Goal: Book appointment/travel/reservation

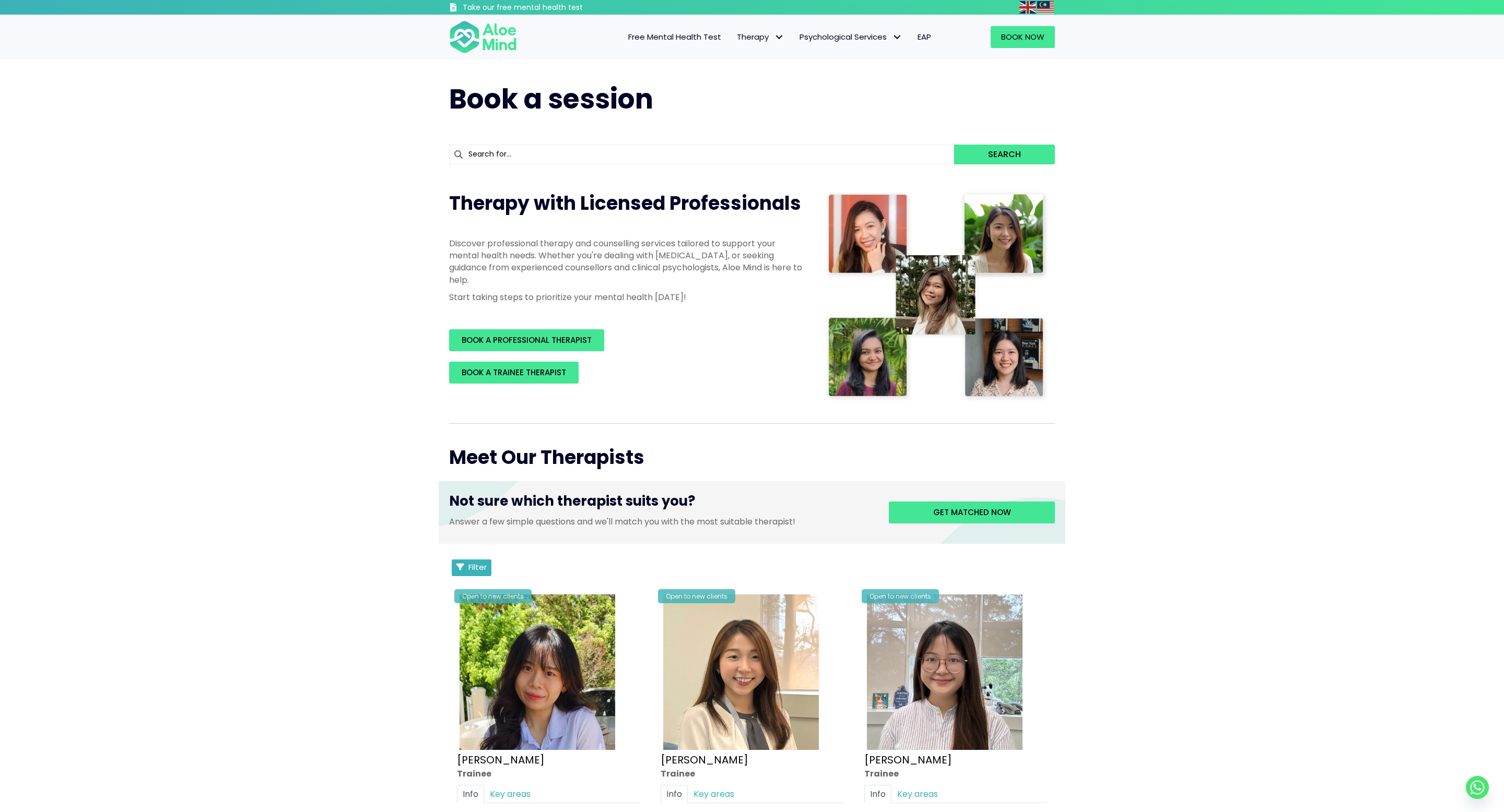
click at [477, 570] on span "Filter" at bounding box center [477, 567] width 18 height 11
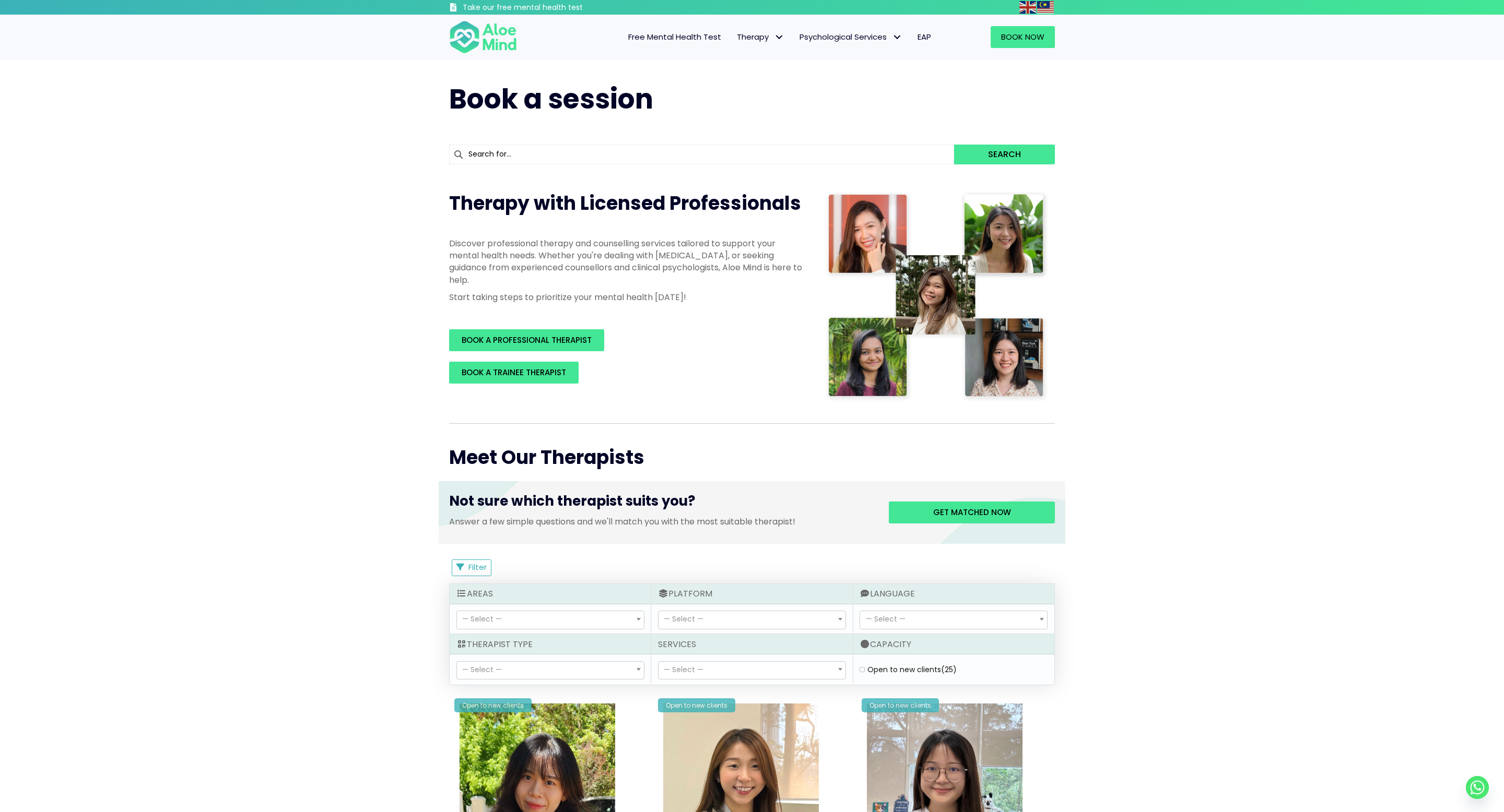
click at [866, 669] on div "Open to new clients (25)" at bounding box center [954, 670] width 188 height 11
click at [867, 670] on label "Open to new clients (25)" at bounding box center [911, 670] width 89 height 11
click at [861, 670] on clients "Open to new clients (25)" at bounding box center [862, 670] width 5 height 7
checkbox clients "true"
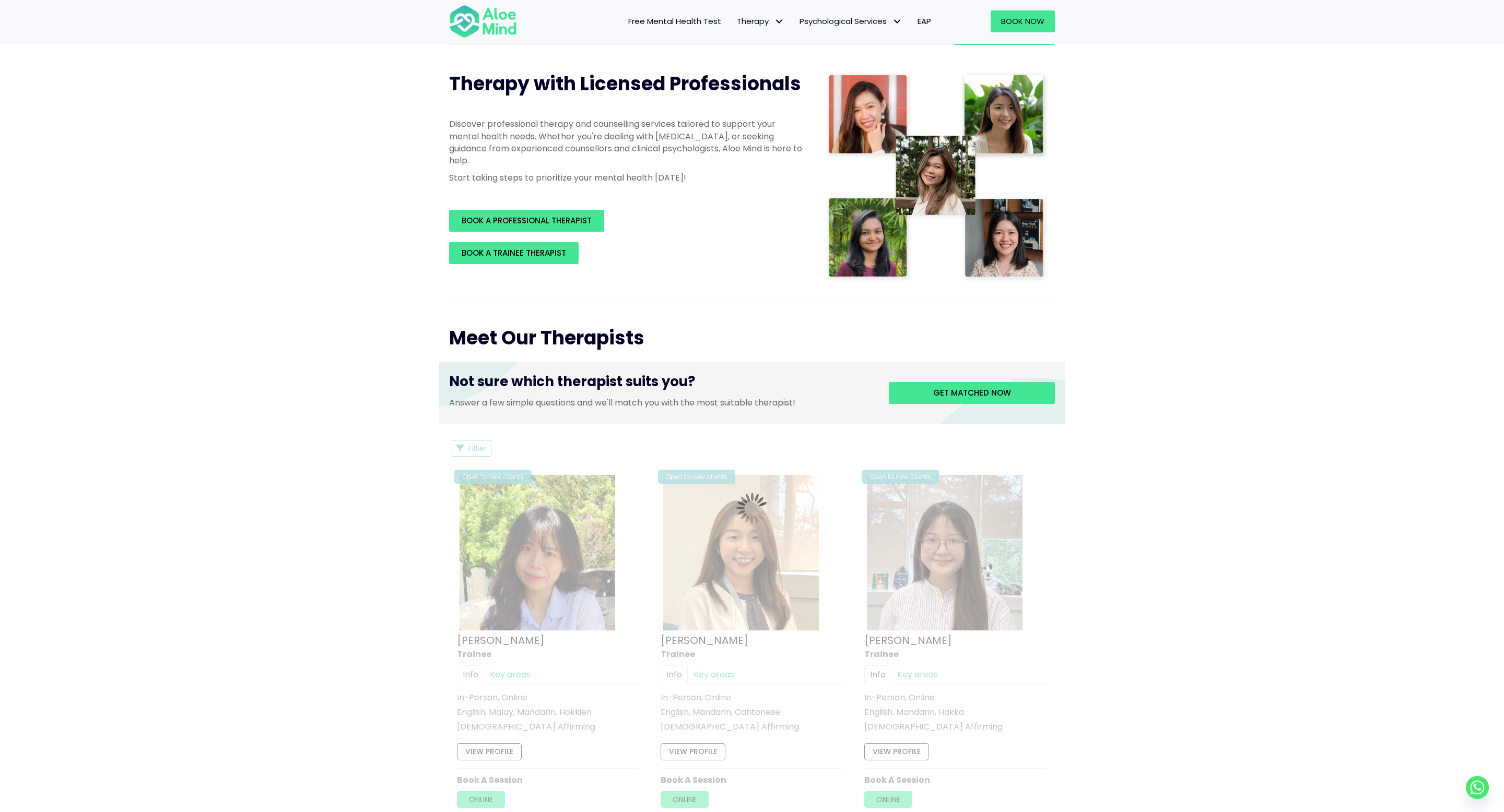
scroll to position [99, 0]
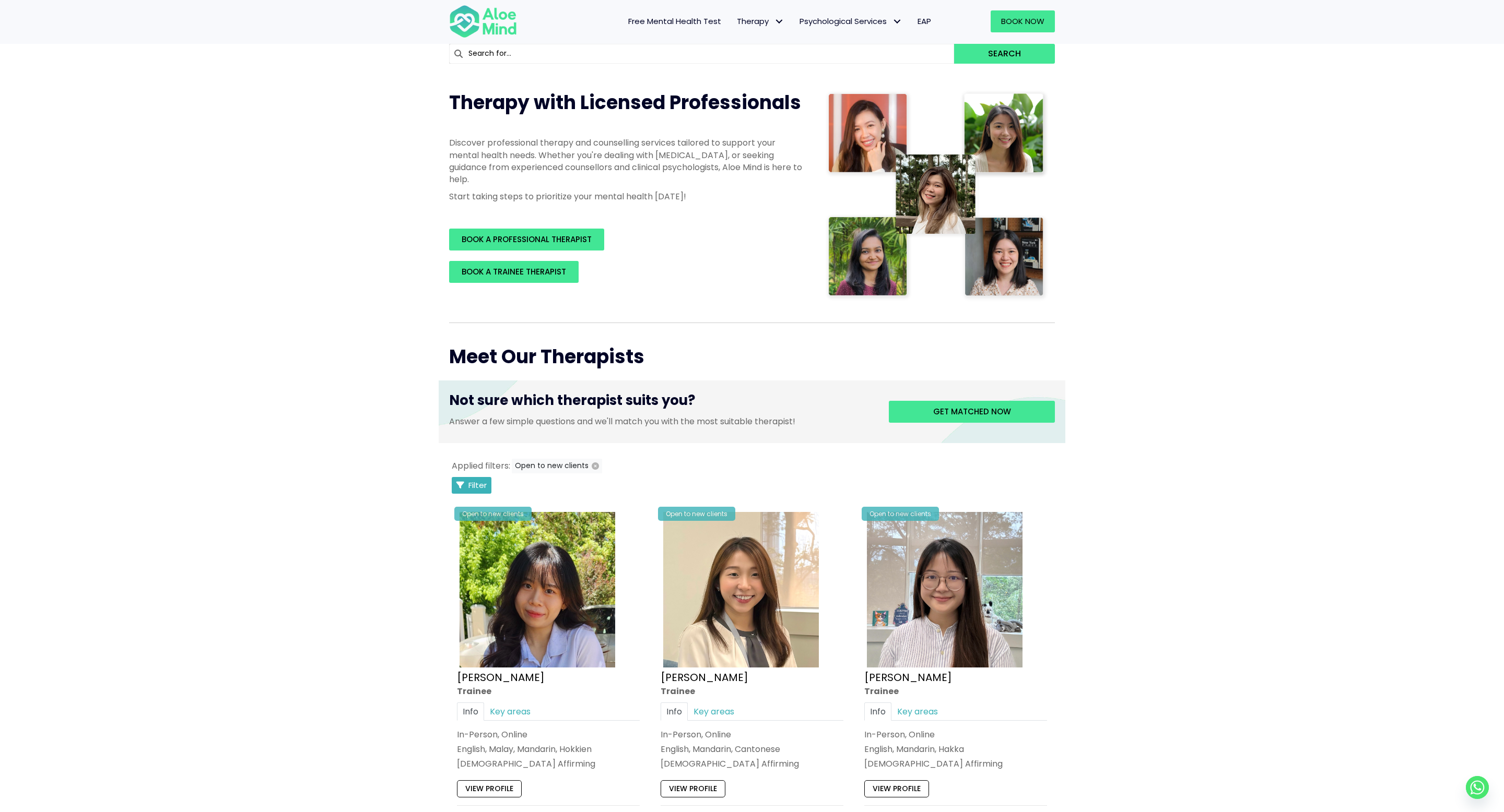
click at [479, 489] on span "Filter" at bounding box center [477, 485] width 18 height 11
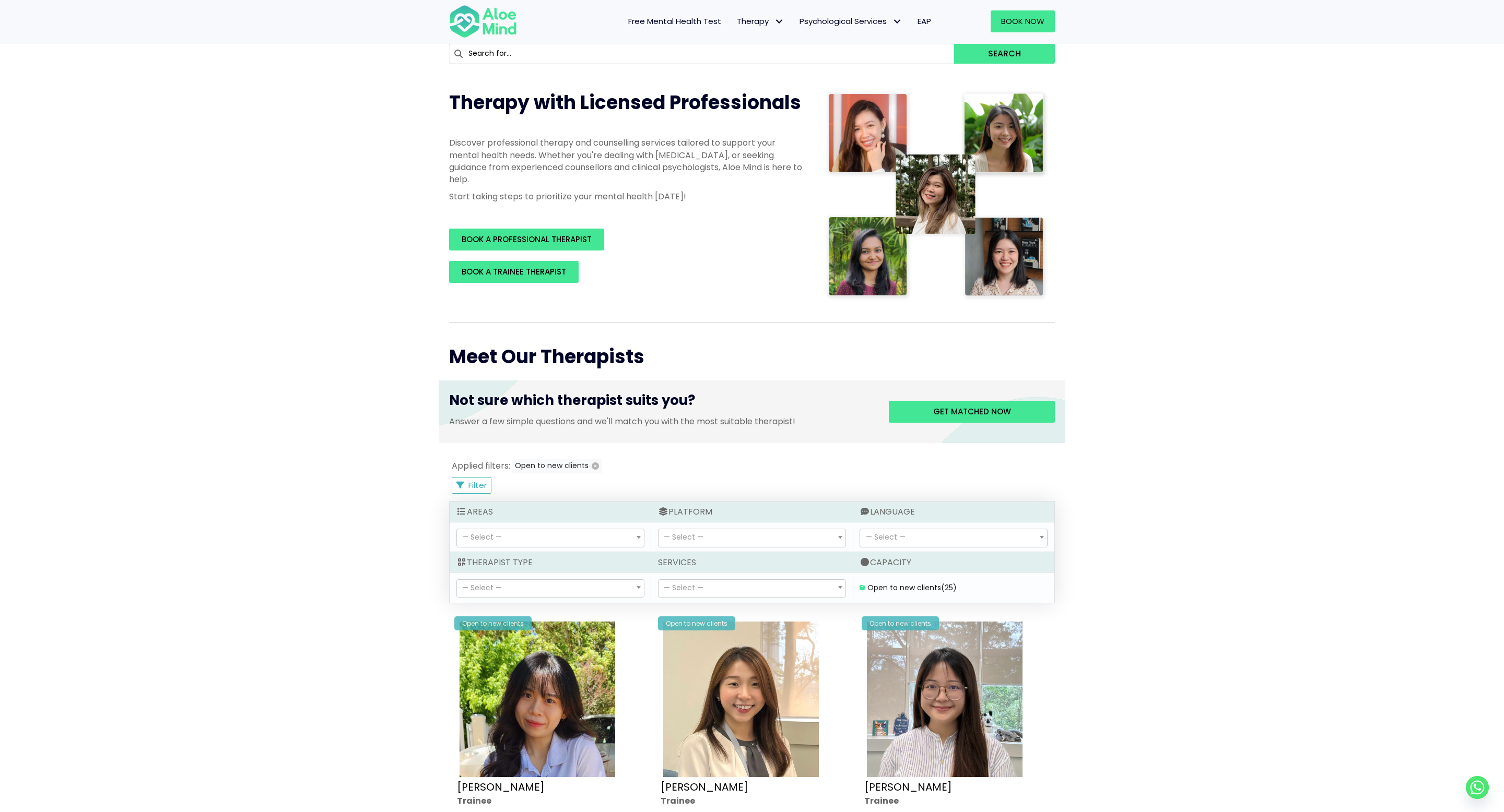
click at [681, 541] on span "— Select —" at bounding box center [683, 538] width 40 height 11
select select "71"
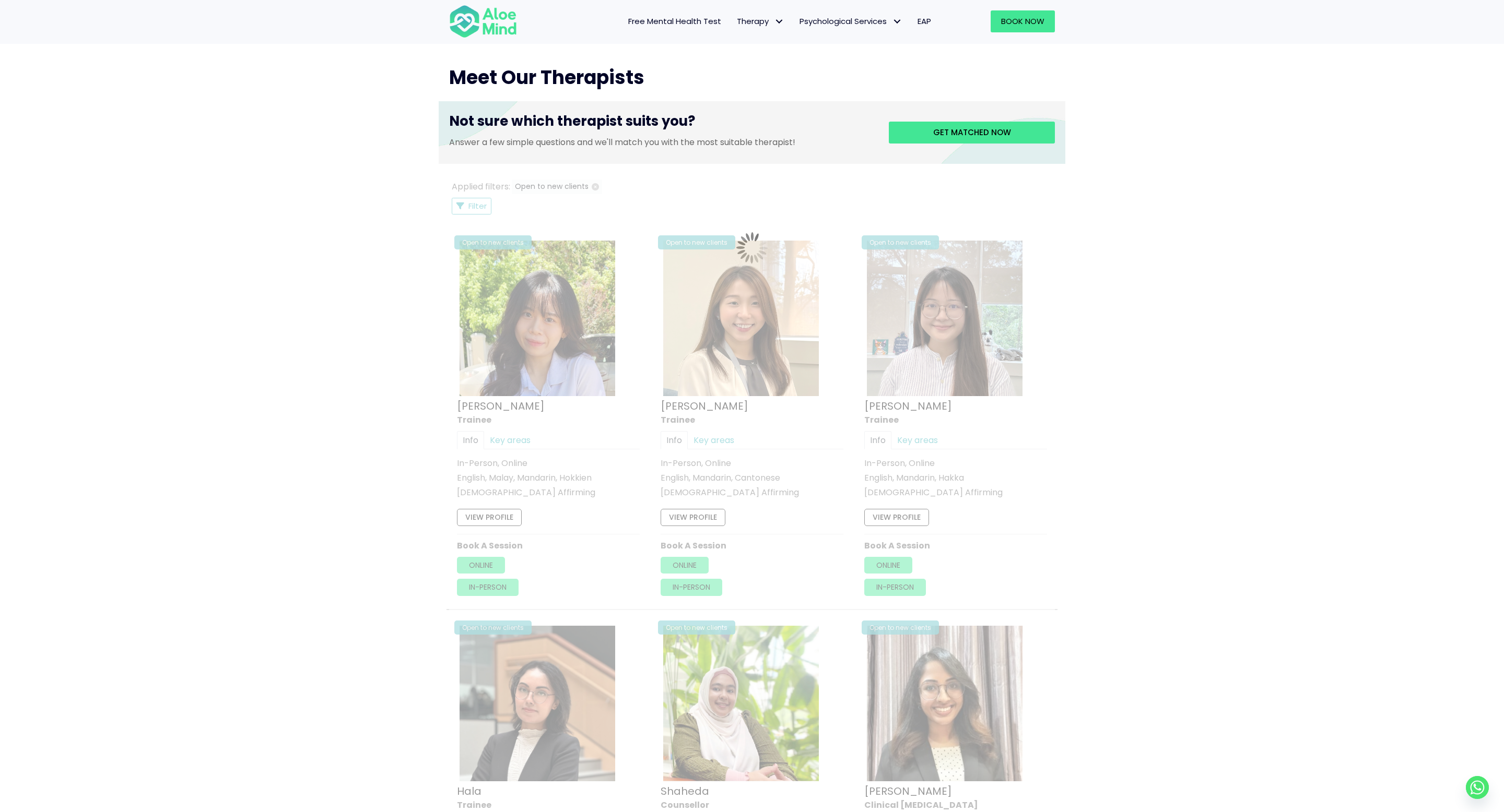
scroll to position [558, 0]
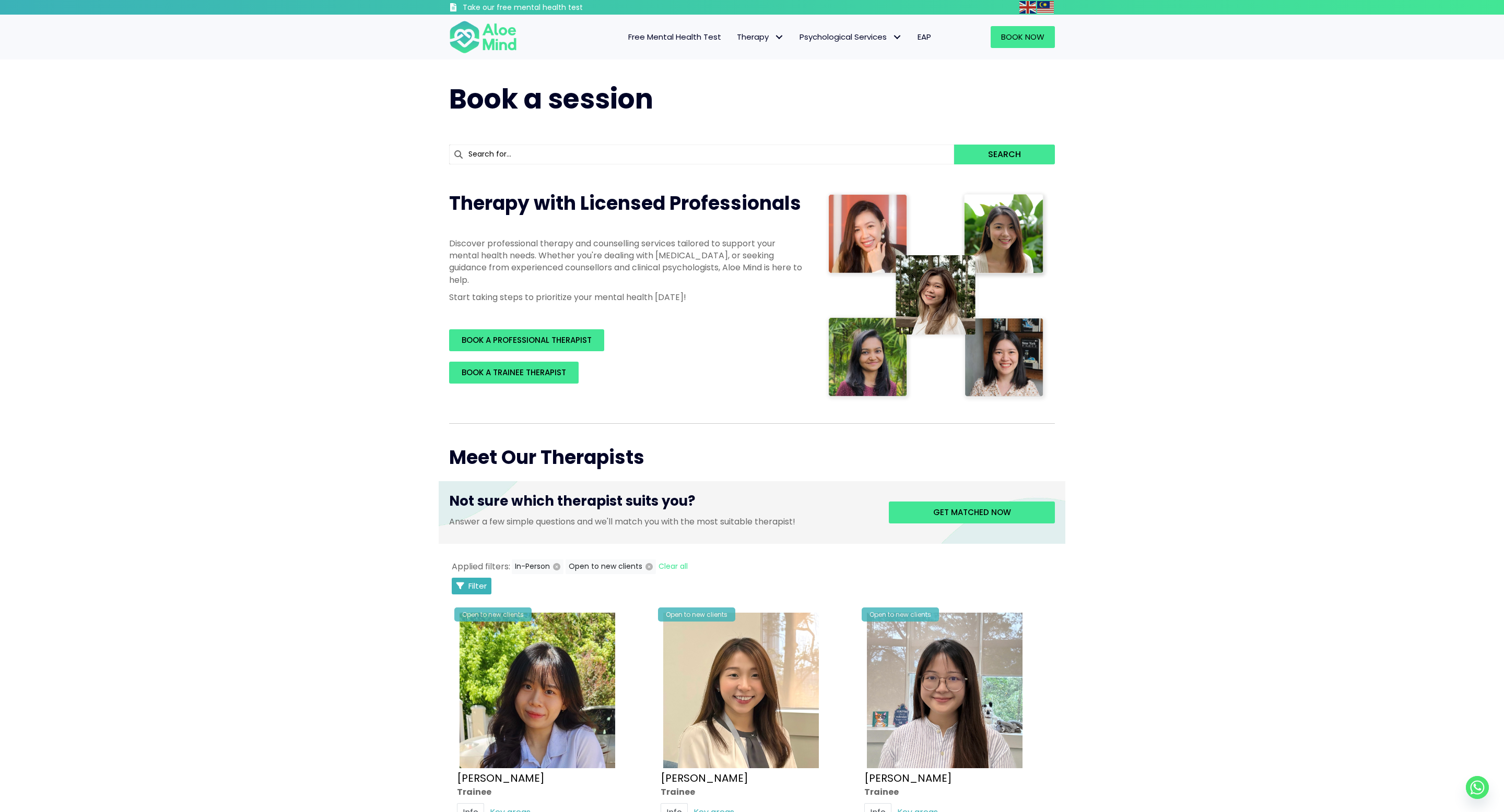
click at [473, 588] on span "Filter" at bounding box center [477, 586] width 18 height 11
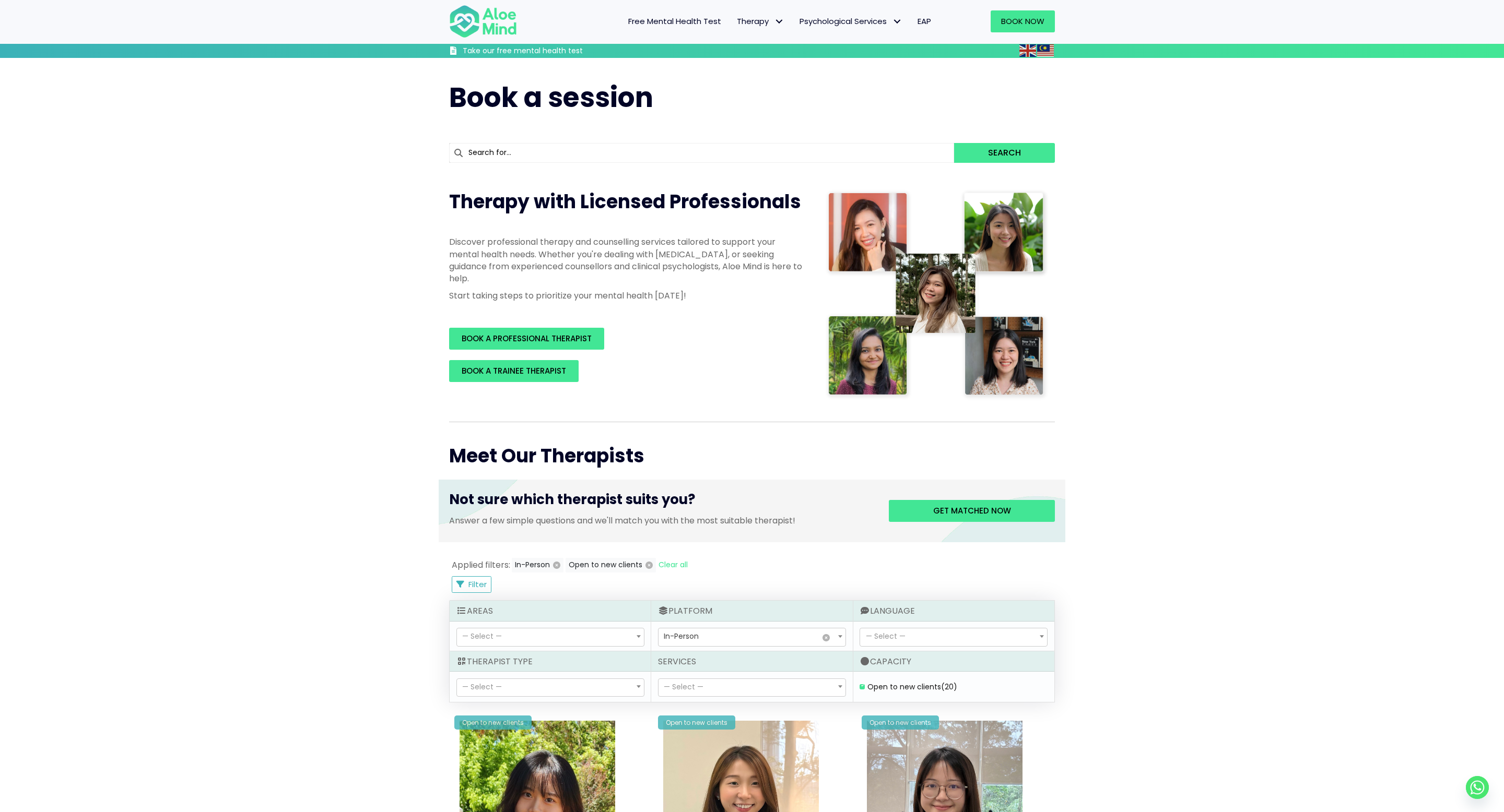
scroll to position [100, 0]
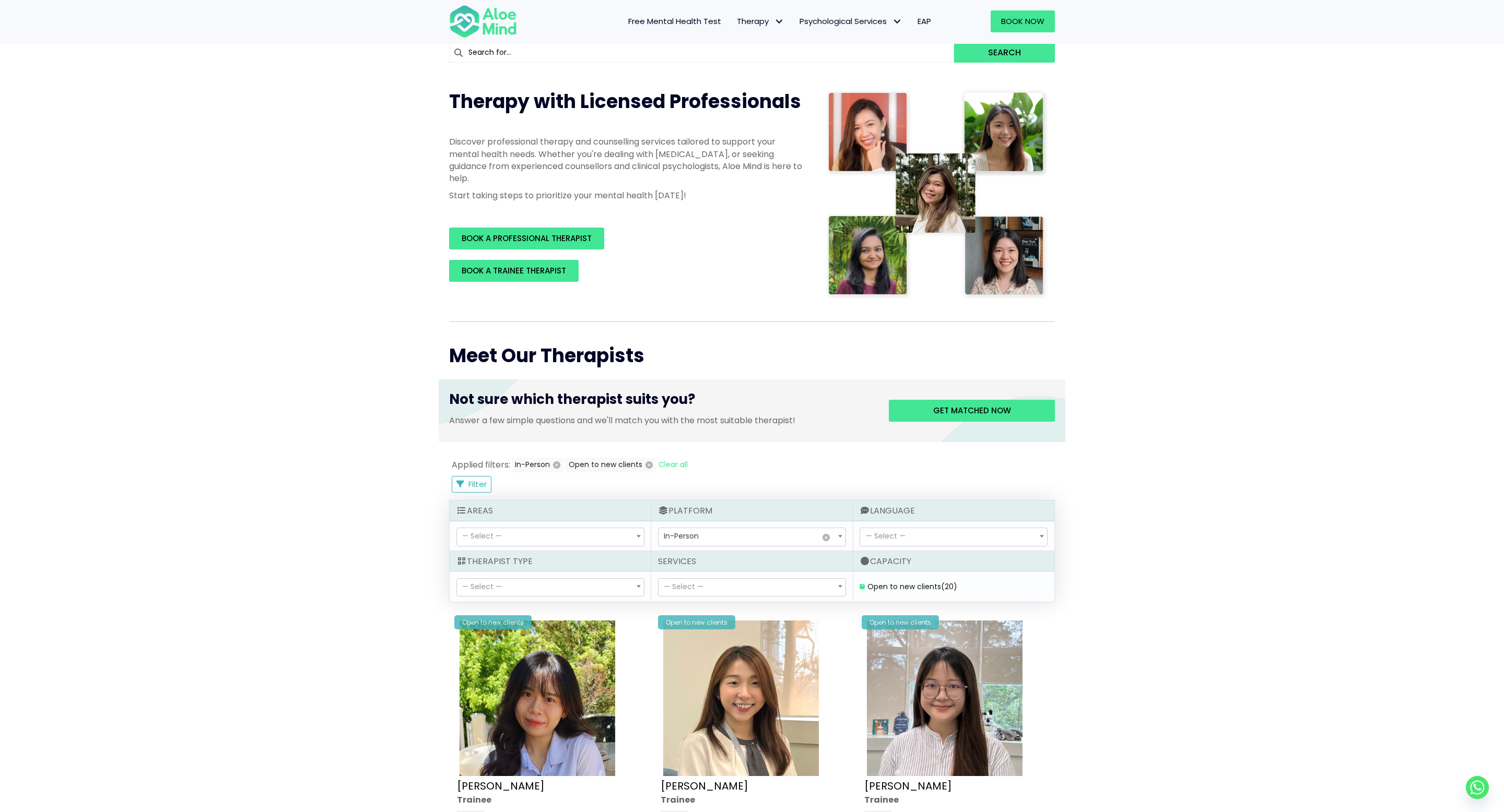
click at [893, 538] on span "— Select —" at bounding box center [885, 536] width 40 height 11
click at [1010, 528] on span "— Select —" at bounding box center [953, 537] width 187 height 18
select select "139"
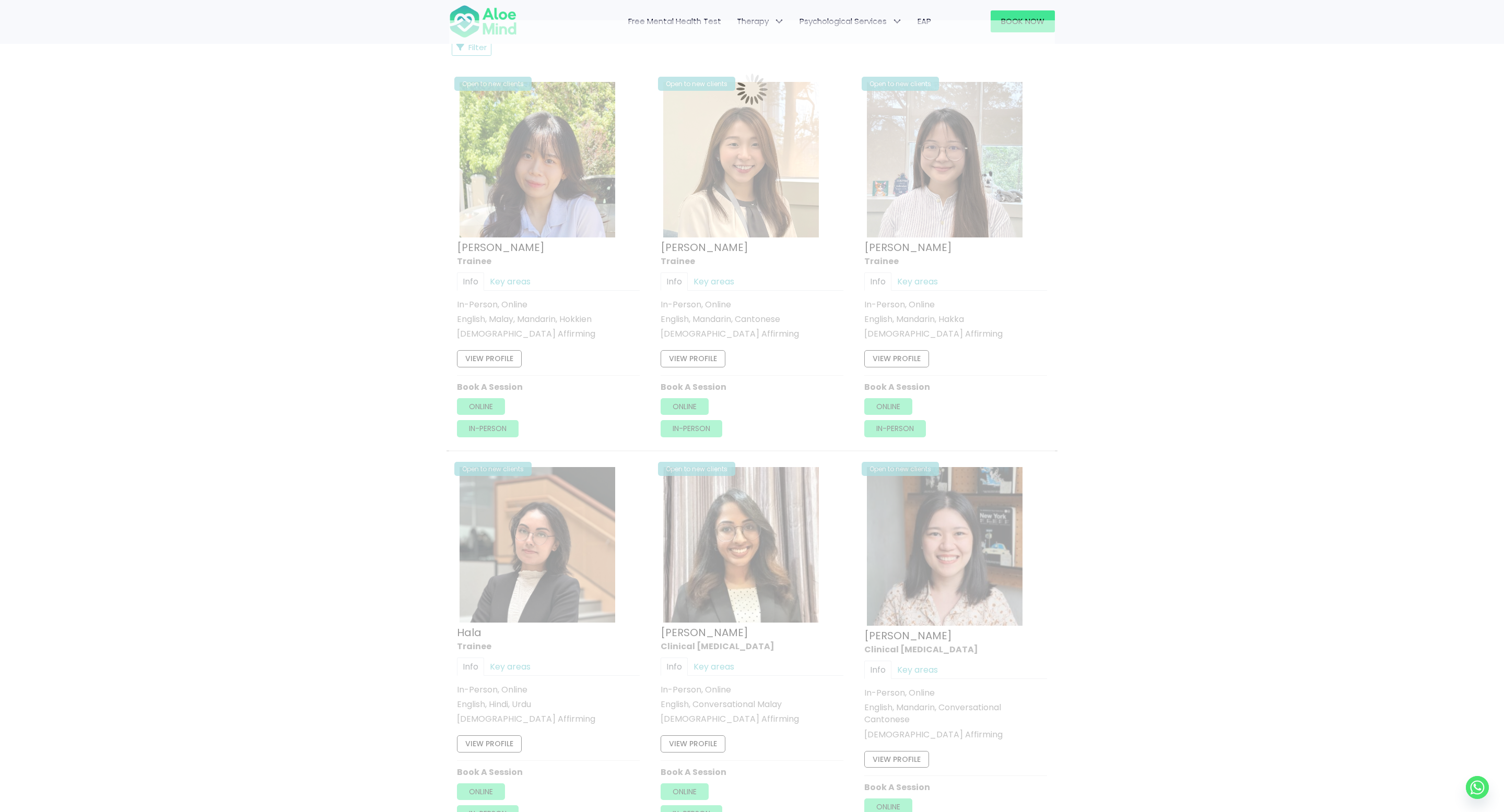
scroll to position [558, 0]
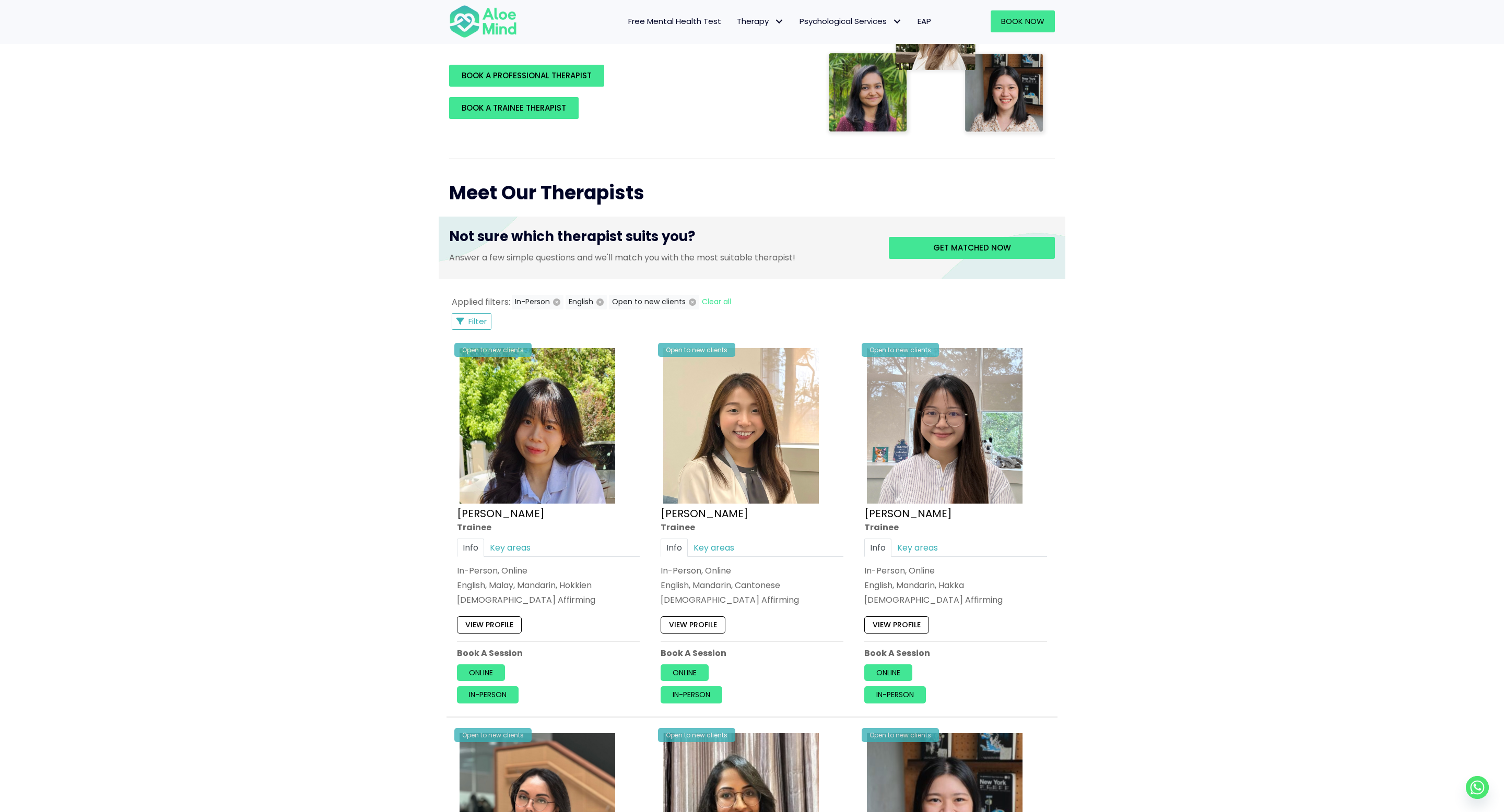
scroll to position [187, 0]
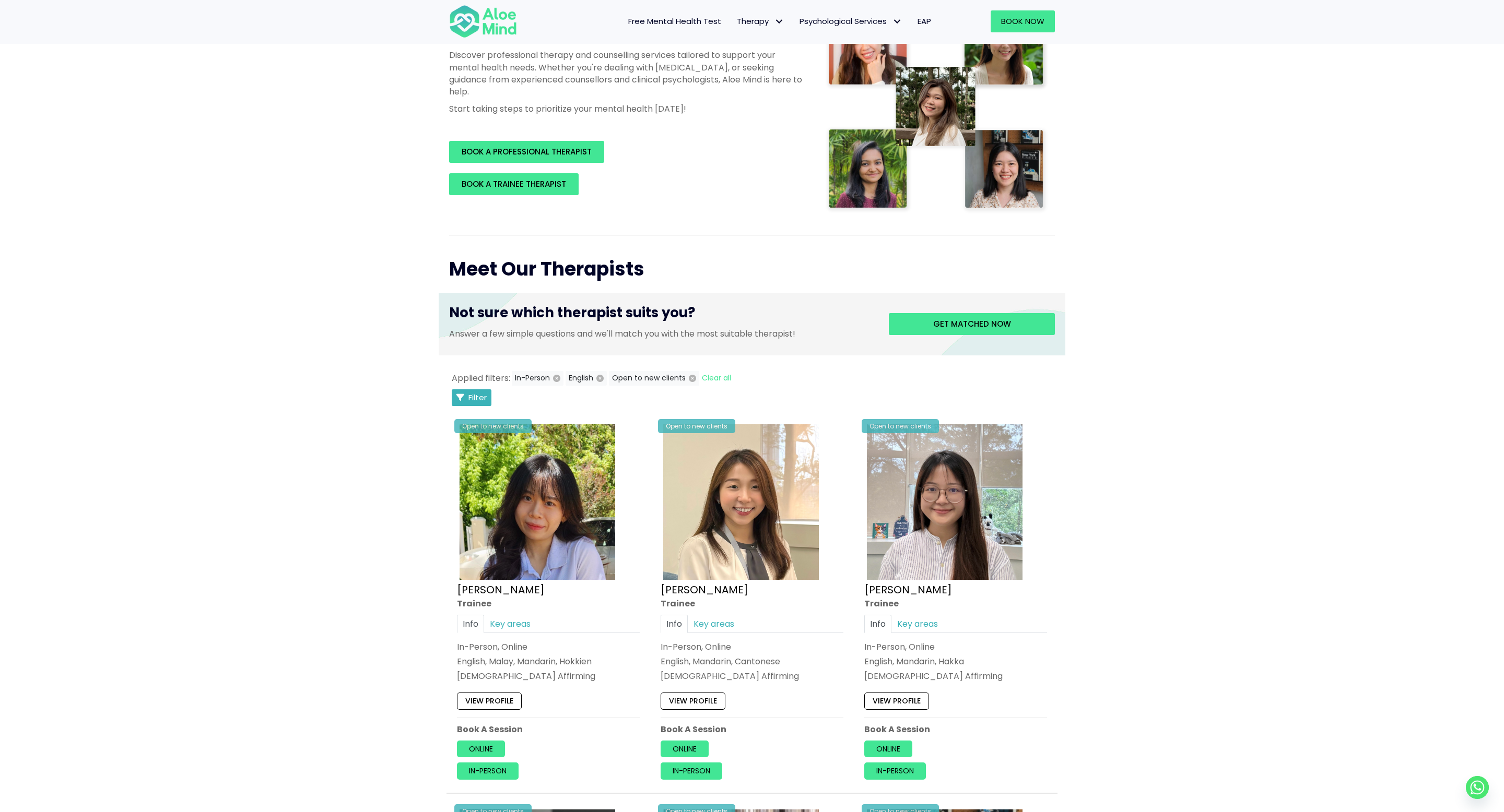
click at [478, 393] on span "Filter" at bounding box center [477, 398] width 18 height 11
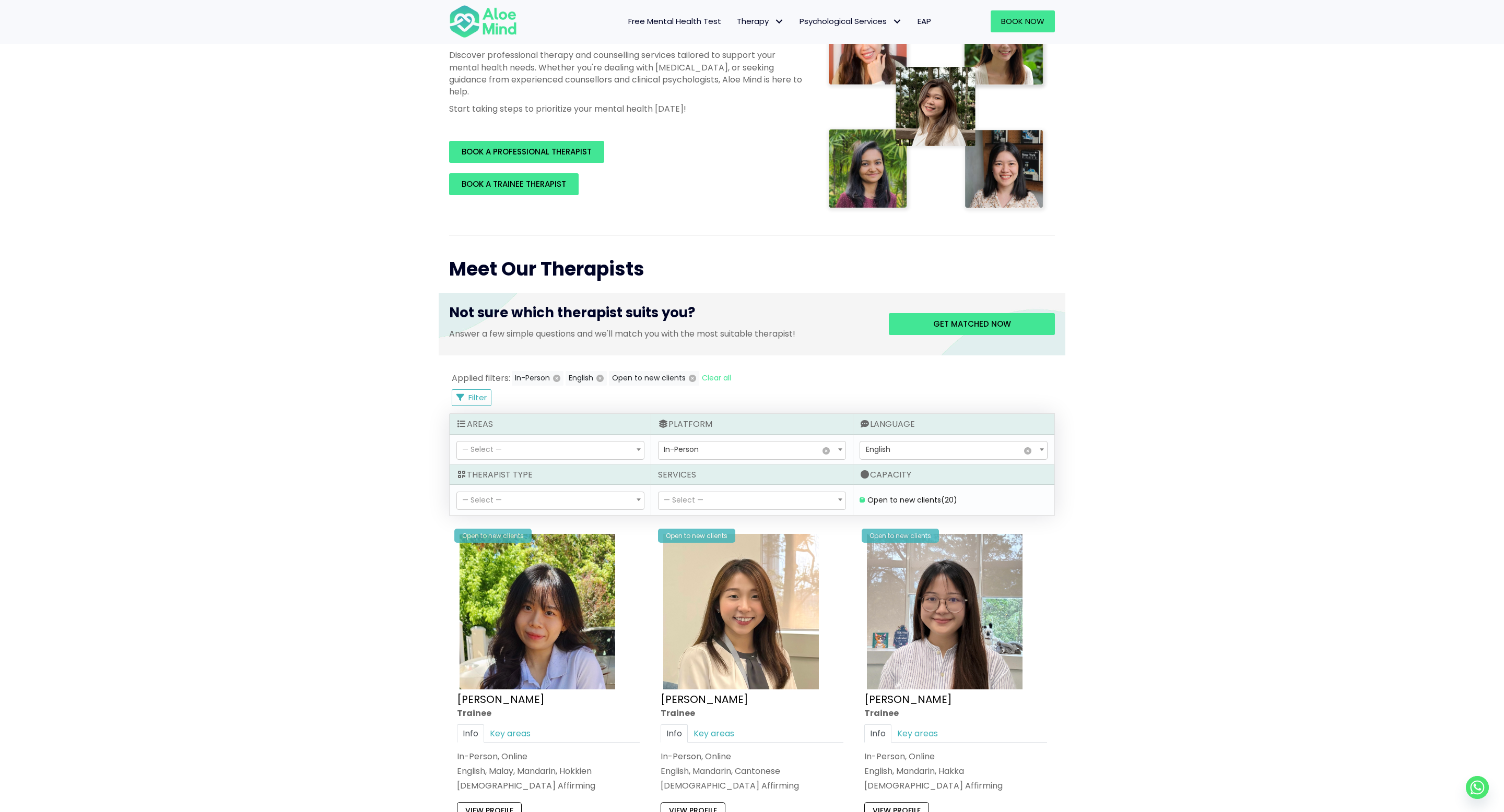
click at [706, 493] on span "— Select —" at bounding box center [751, 501] width 187 height 18
click at [581, 443] on span "— Select —" at bounding box center [550, 451] width 187 height 18
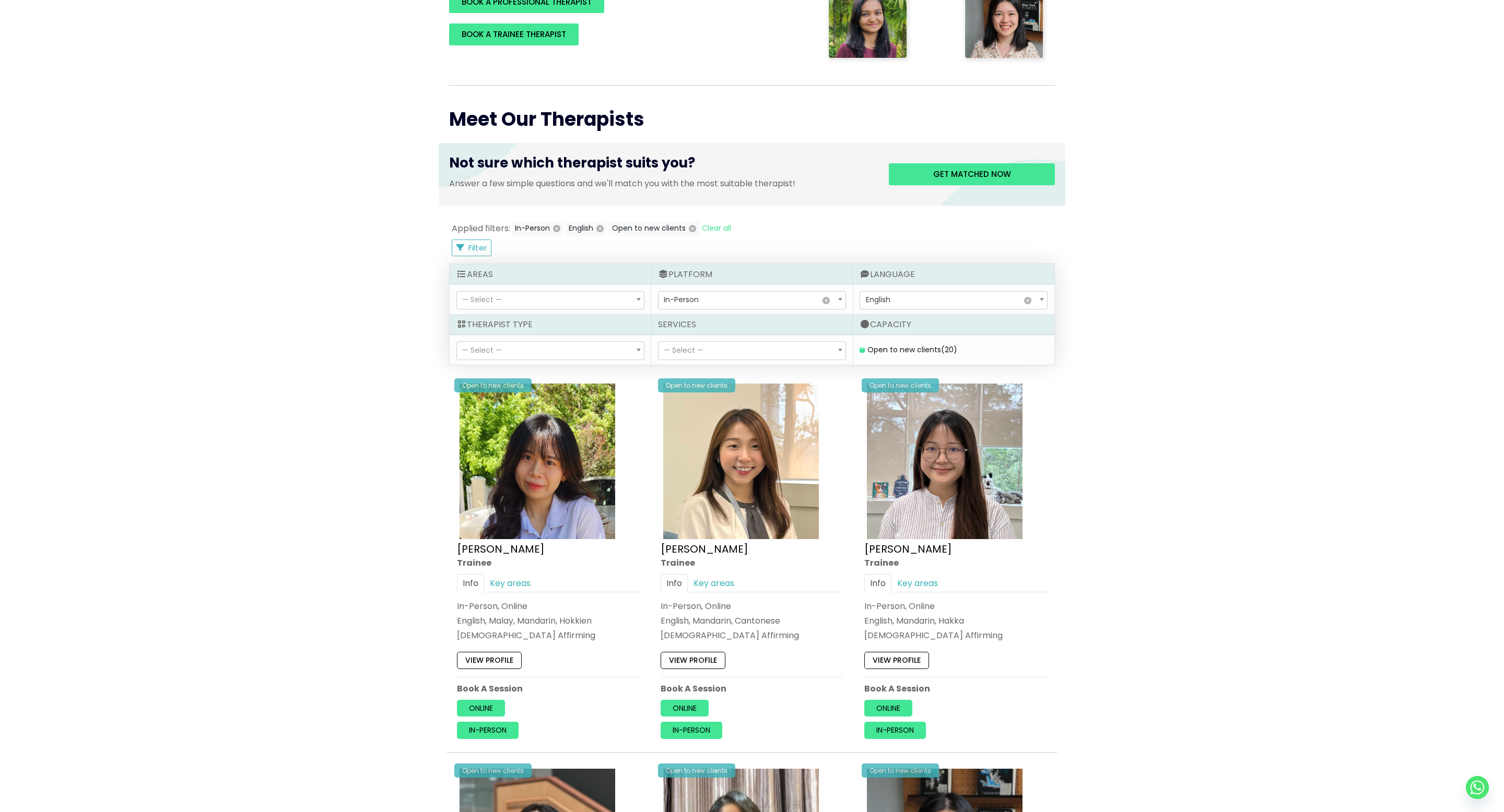
scroll to position [0, 0]
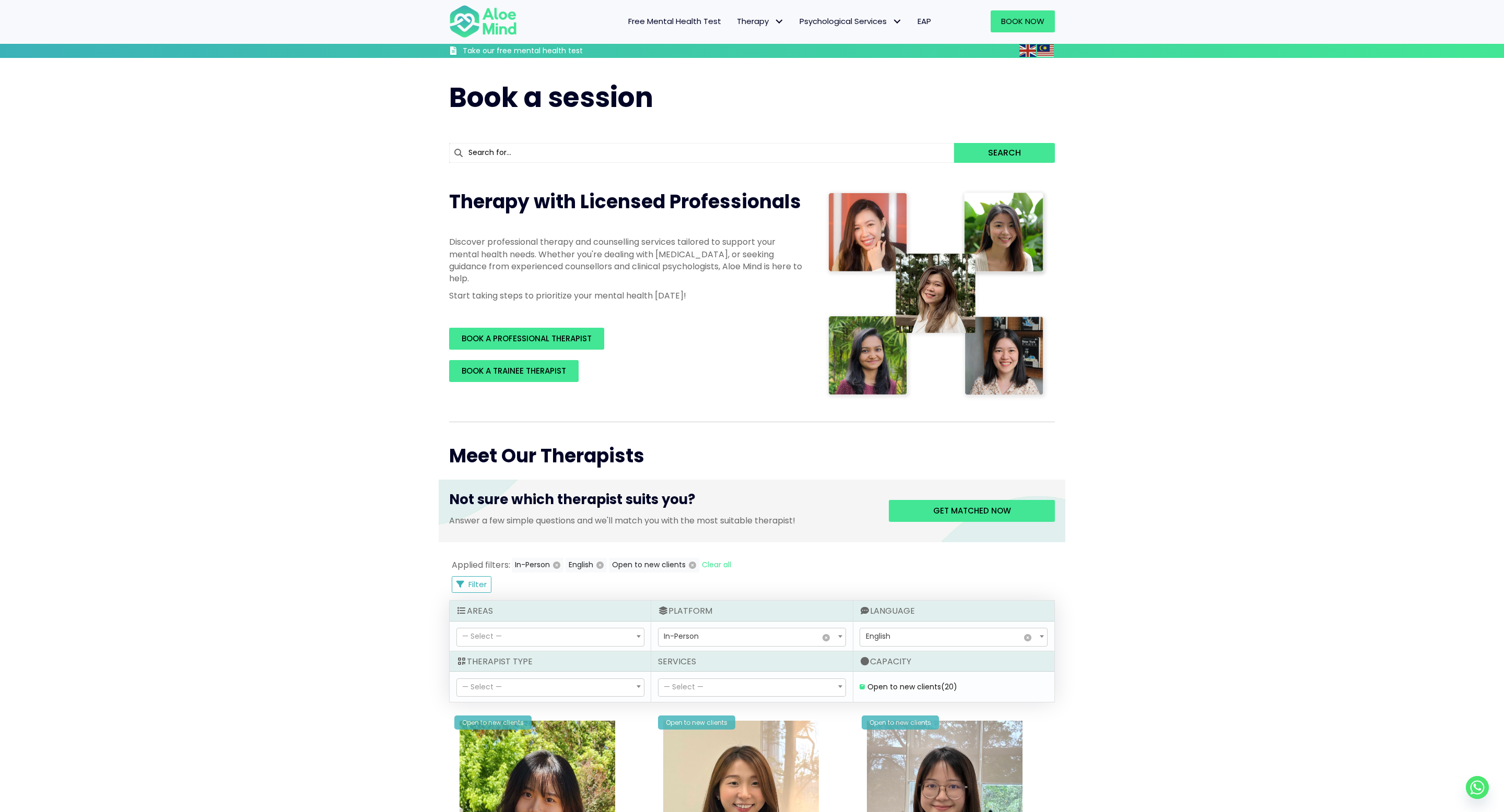
scroll to position [418, 0]
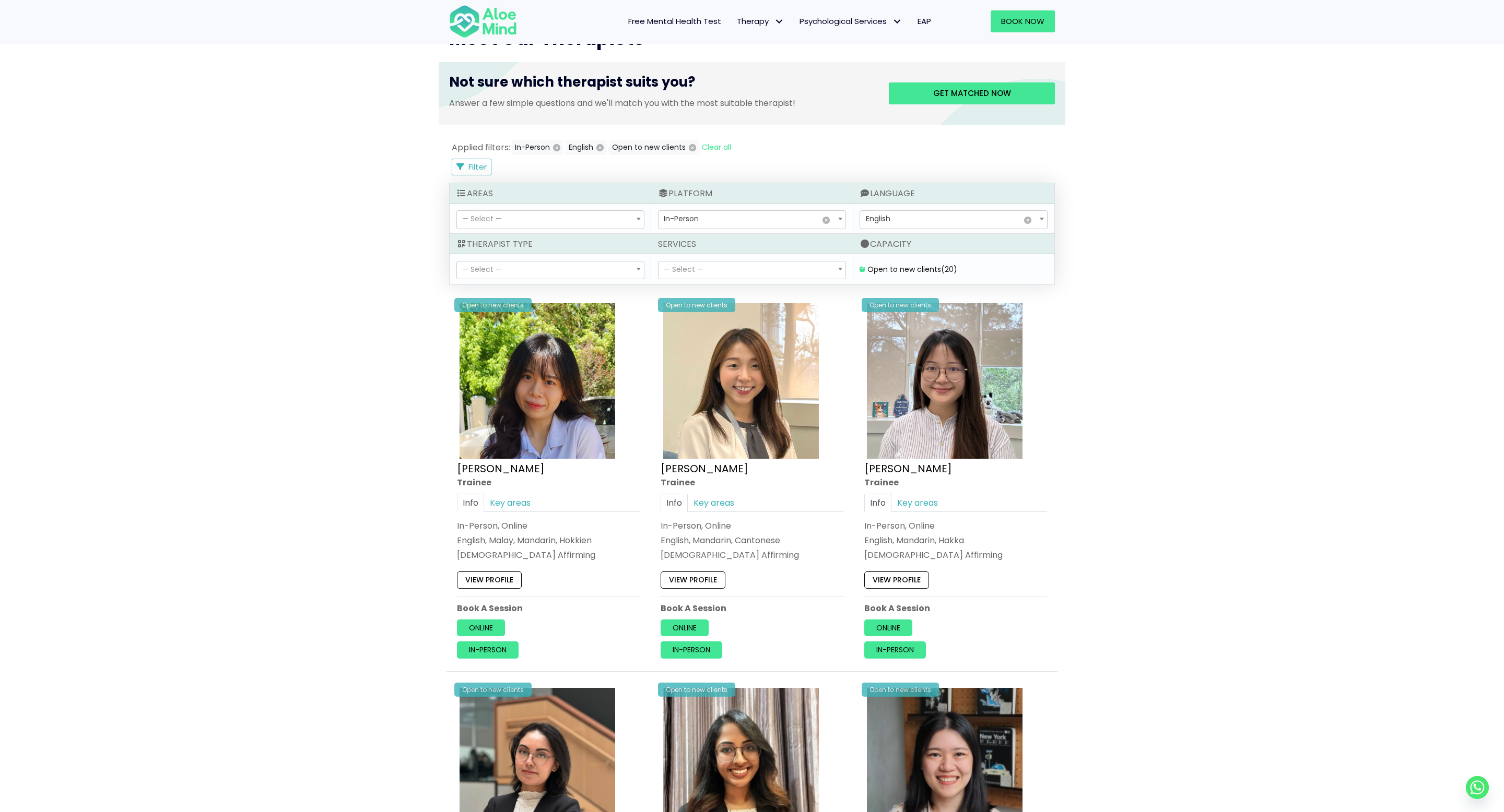
click at [589, 225] on span "— Select —" at bounding box center [550, 220] width 187 height 18
select select "62"
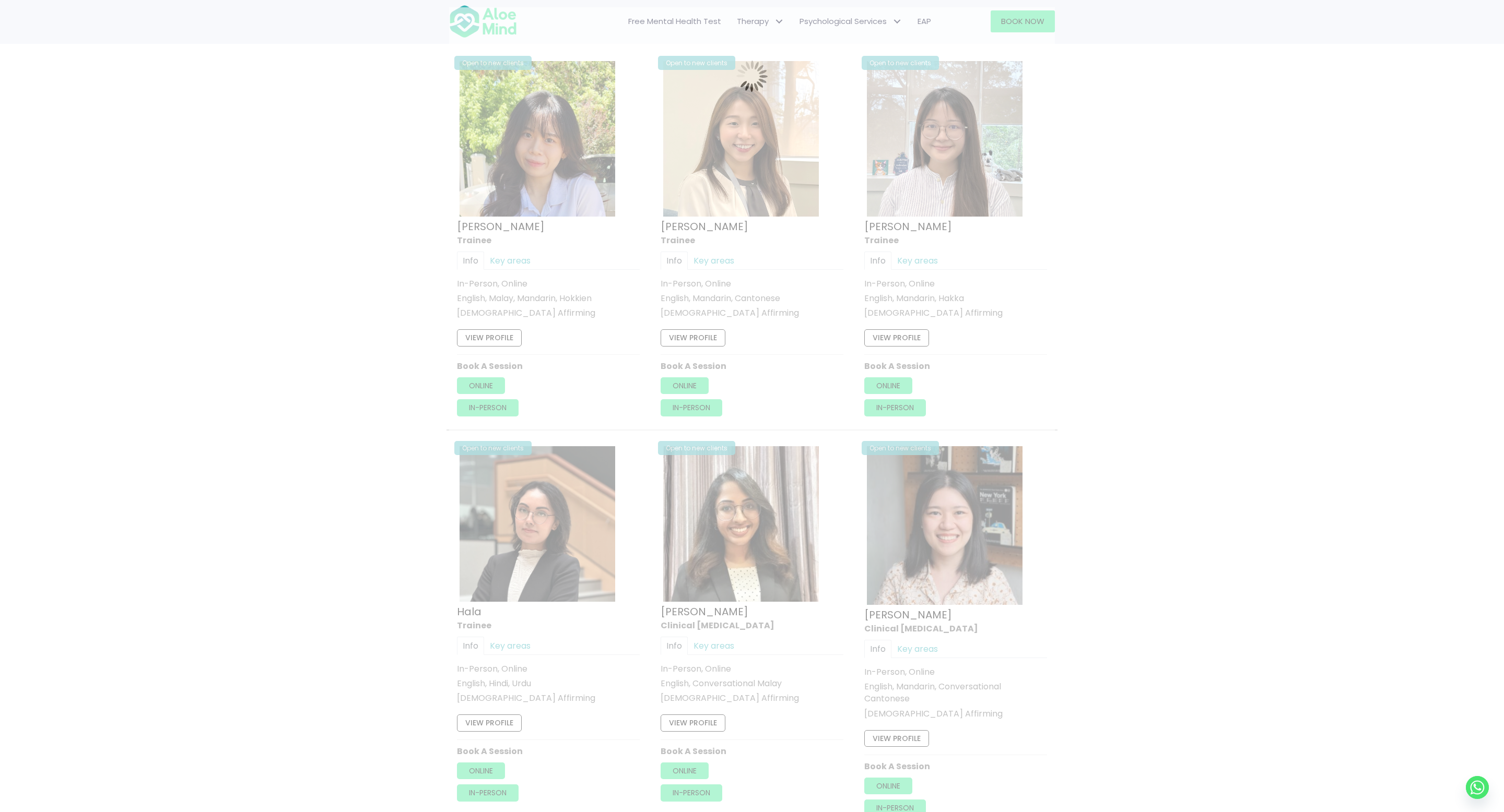
scroll to position [558, 0]
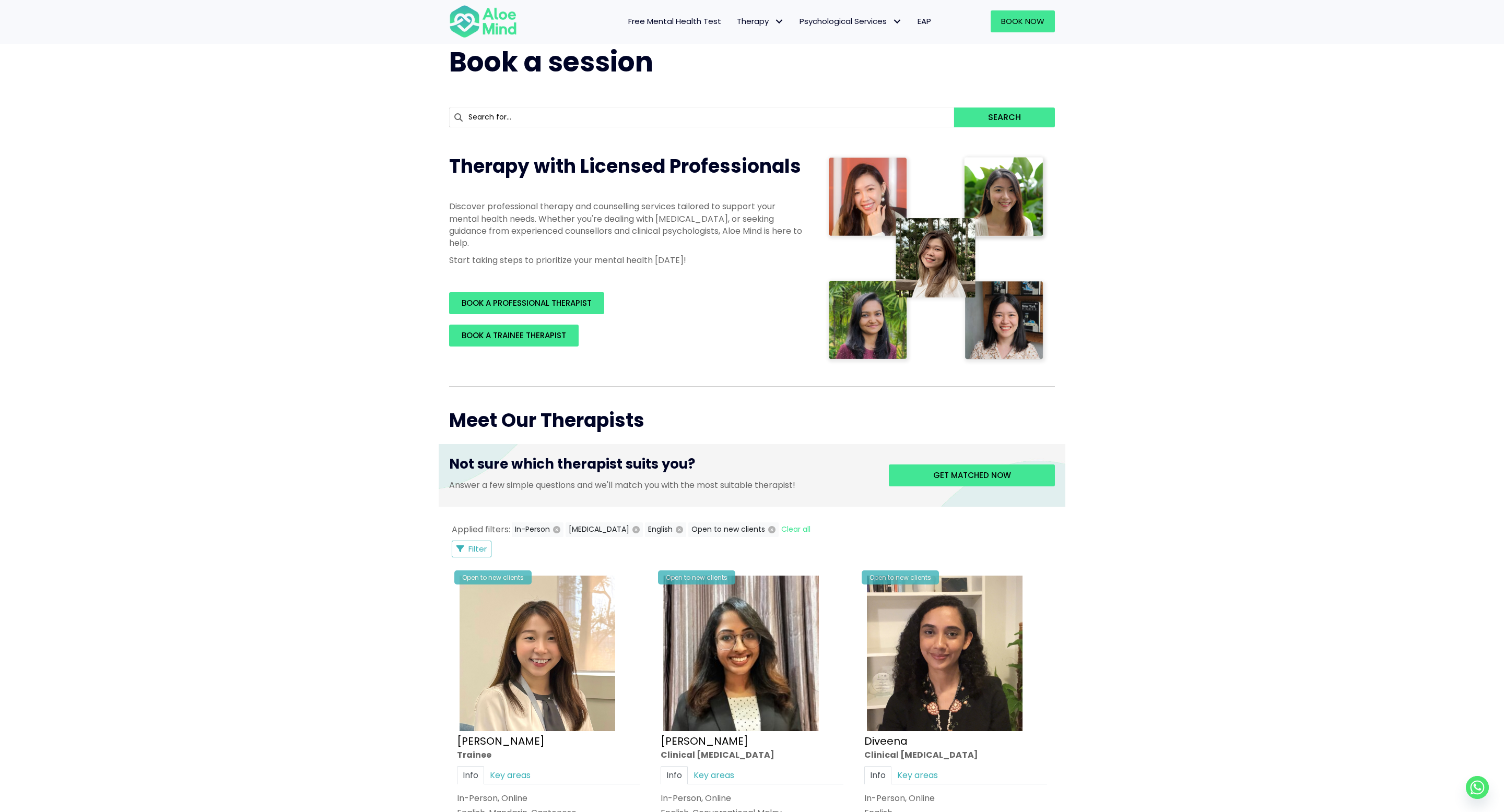
scroll to position [20, 0]
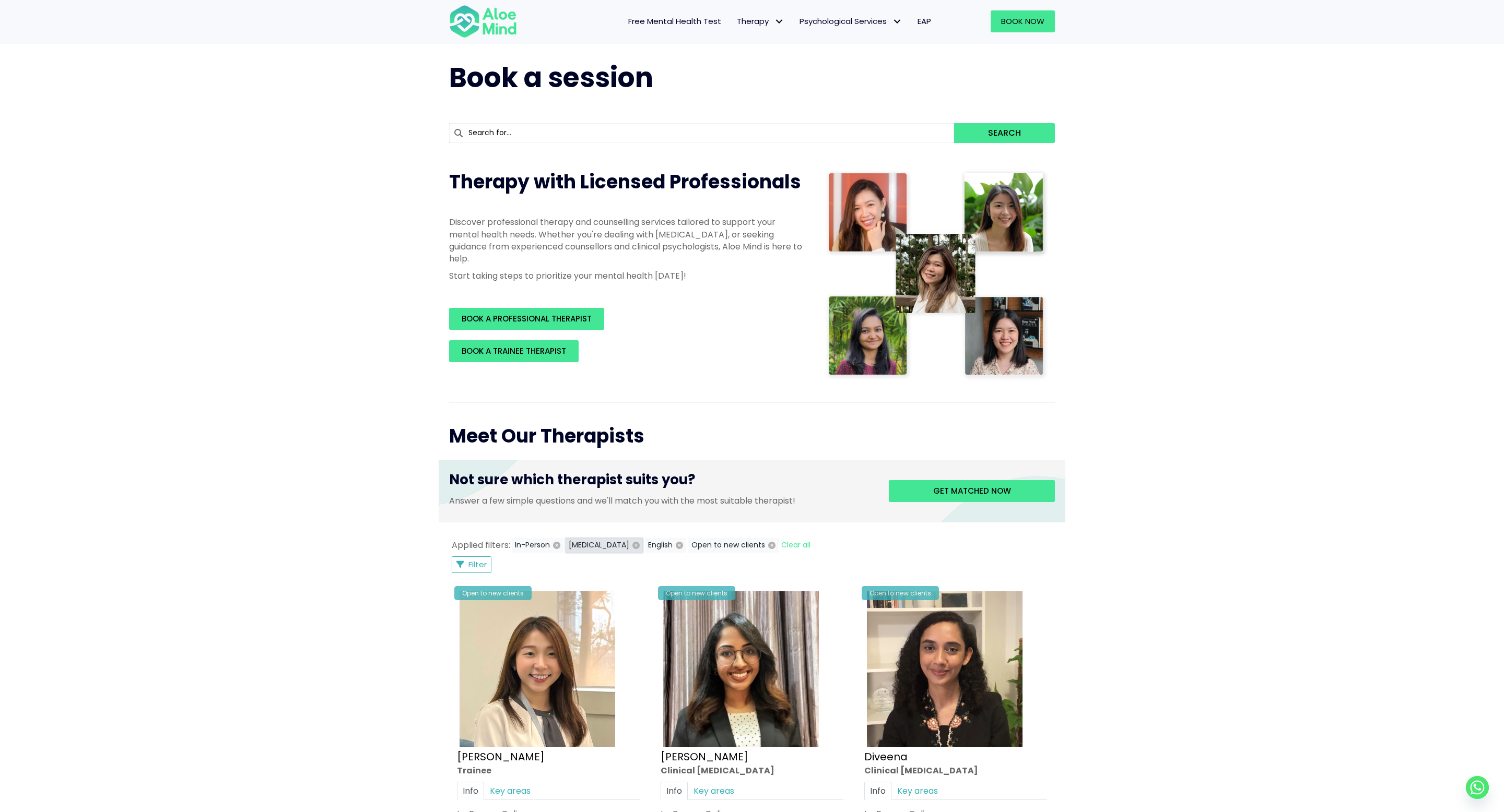
click at [633, 546] on icon "button" at bounding box center [635, 545] width 7 height 7
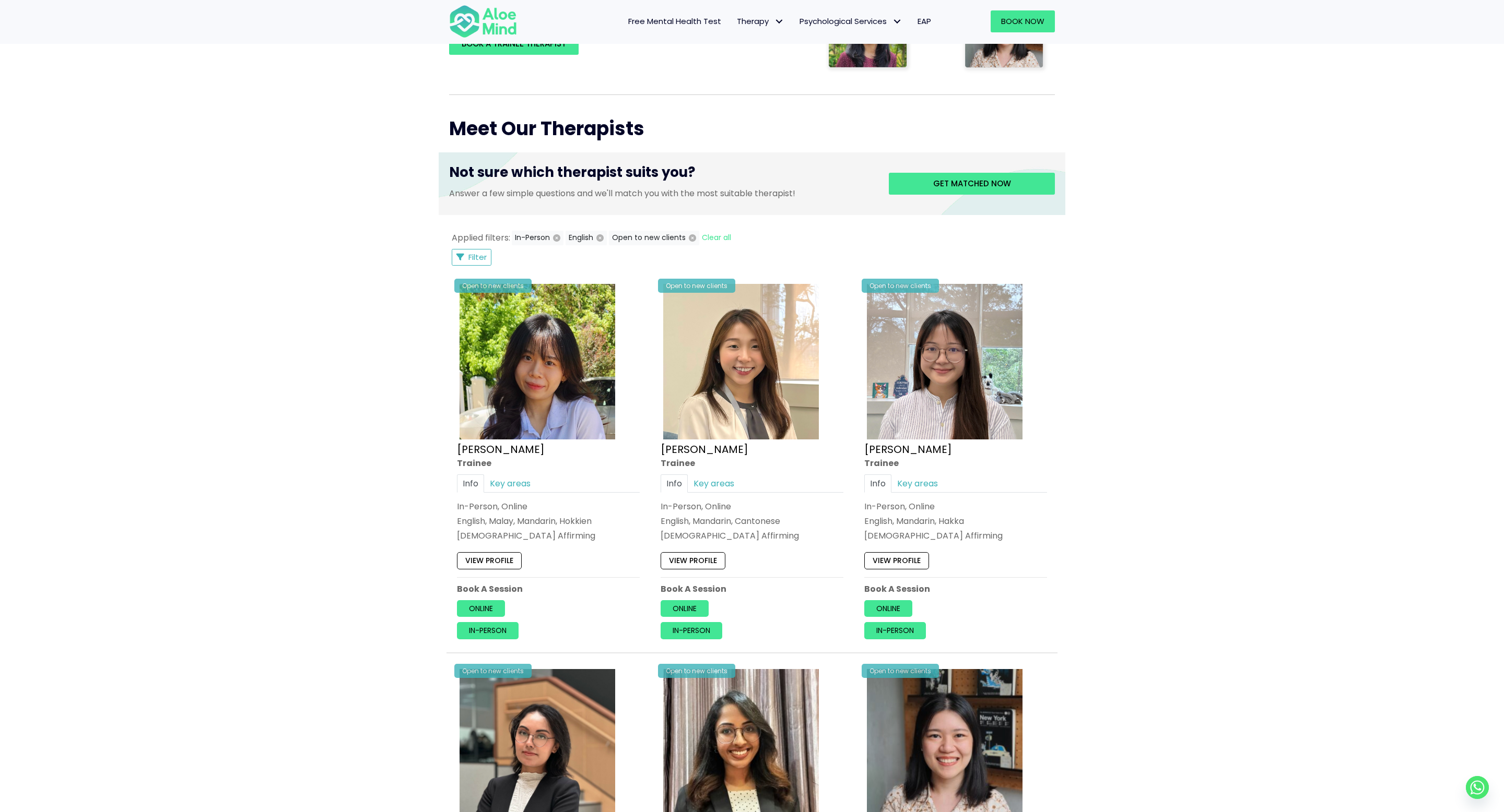
scroll to position [231, 0]
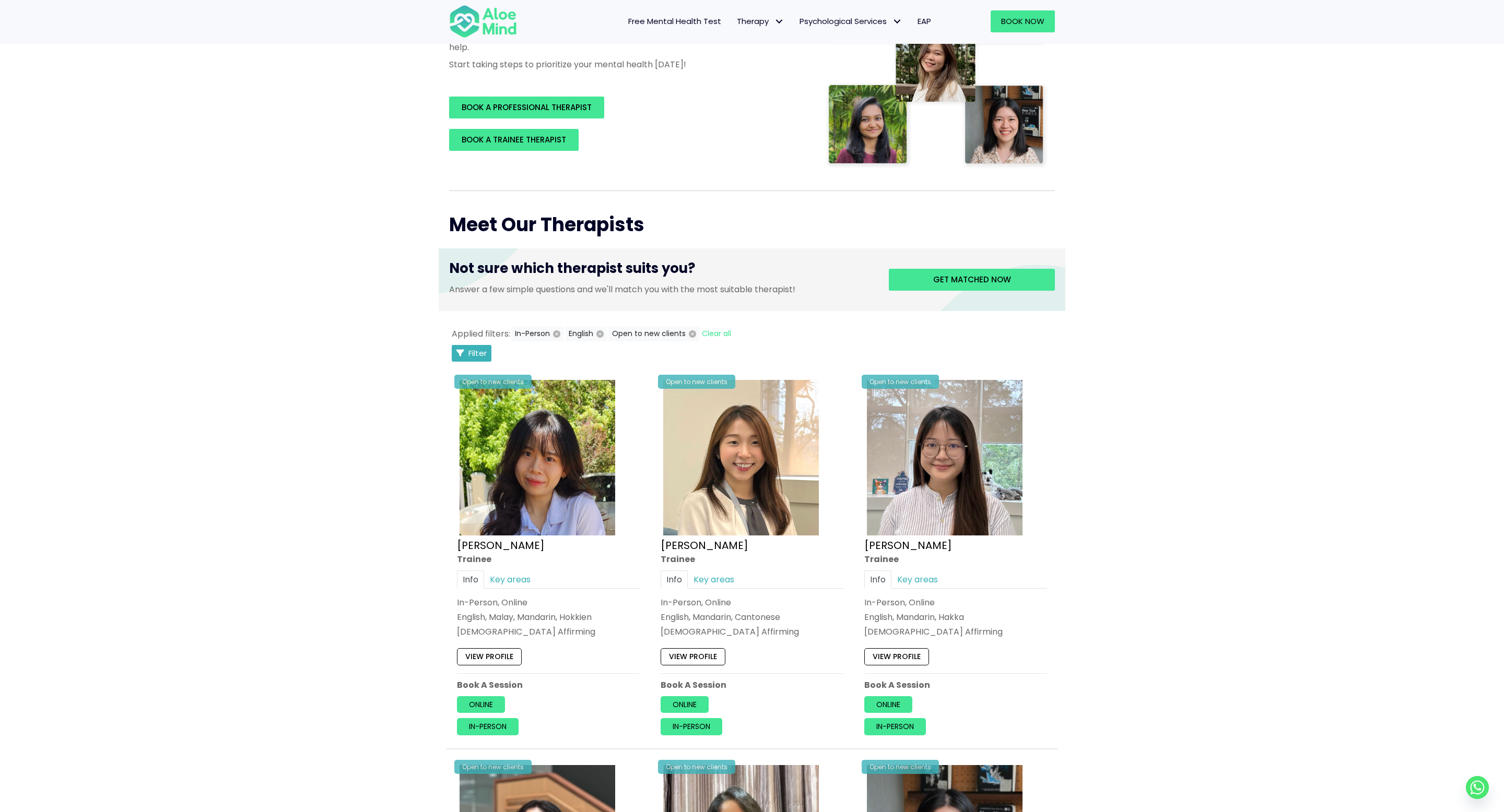
click at [477, 355] on span "Filter" at bounding box center [477, 353] width 18 height 11
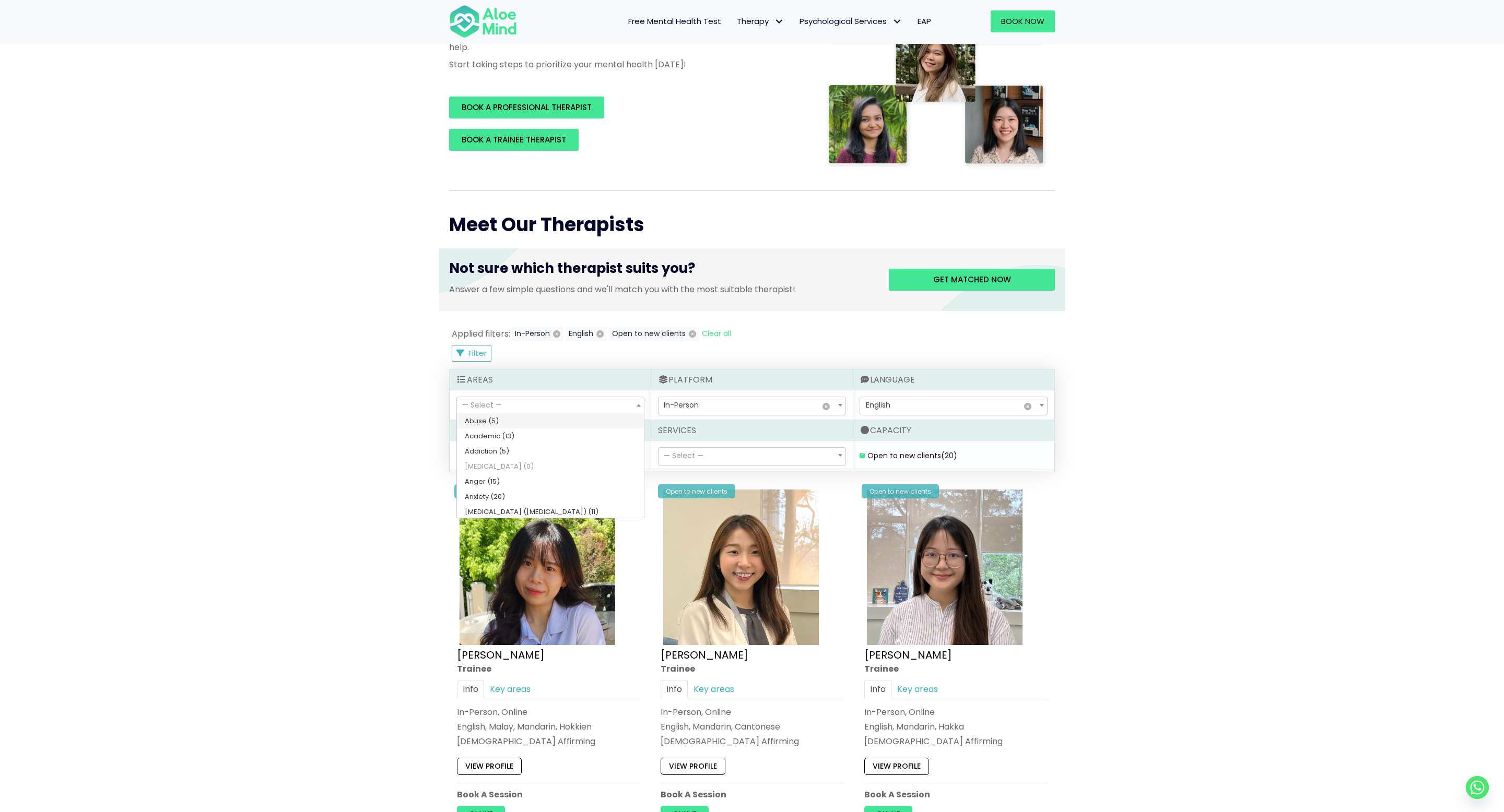
click at [587, 406] on span "— Select —" at bounding box center [550, 406] width 187 height 18
select select "61"
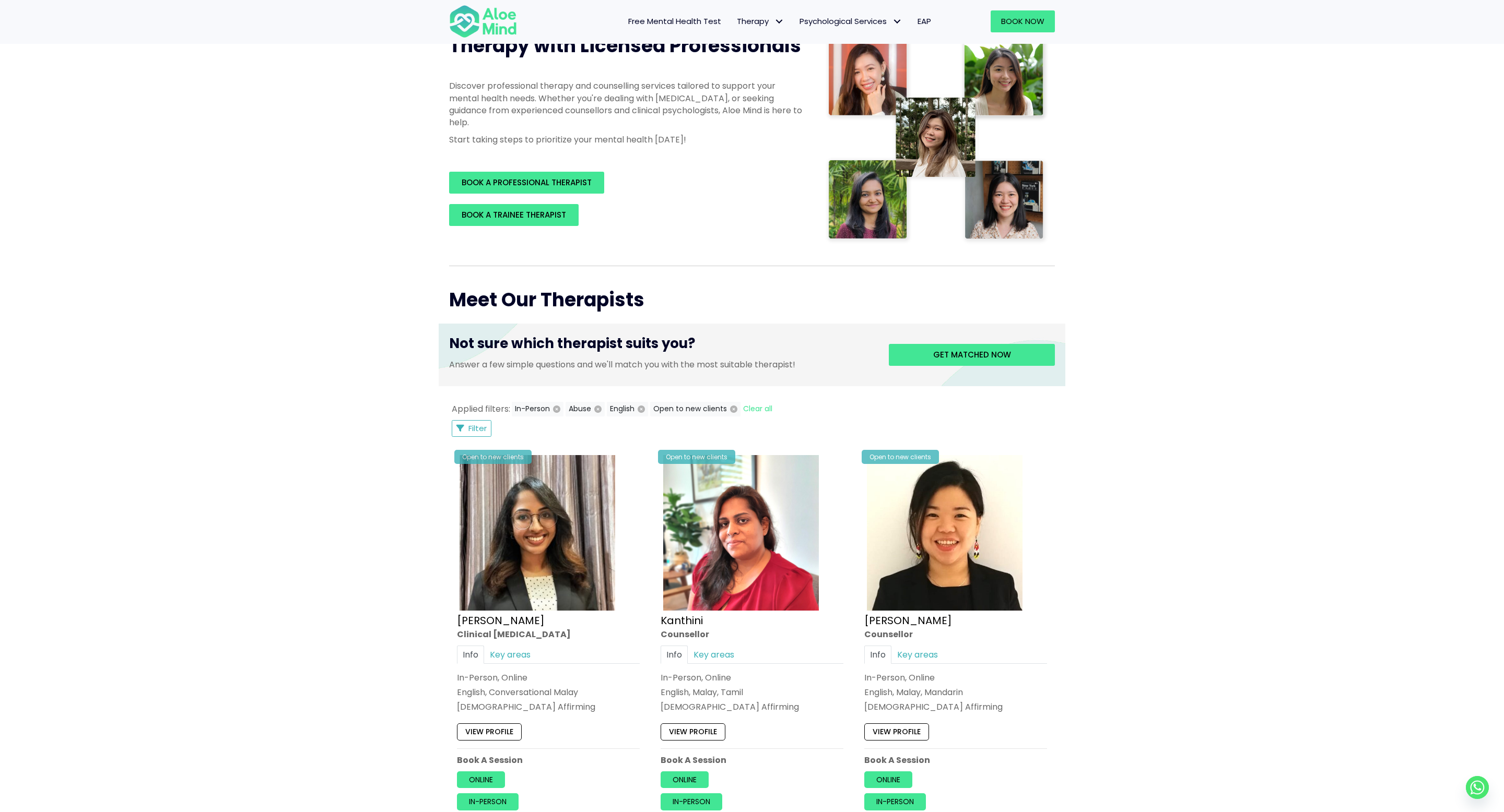
scroll to position [59, 0]
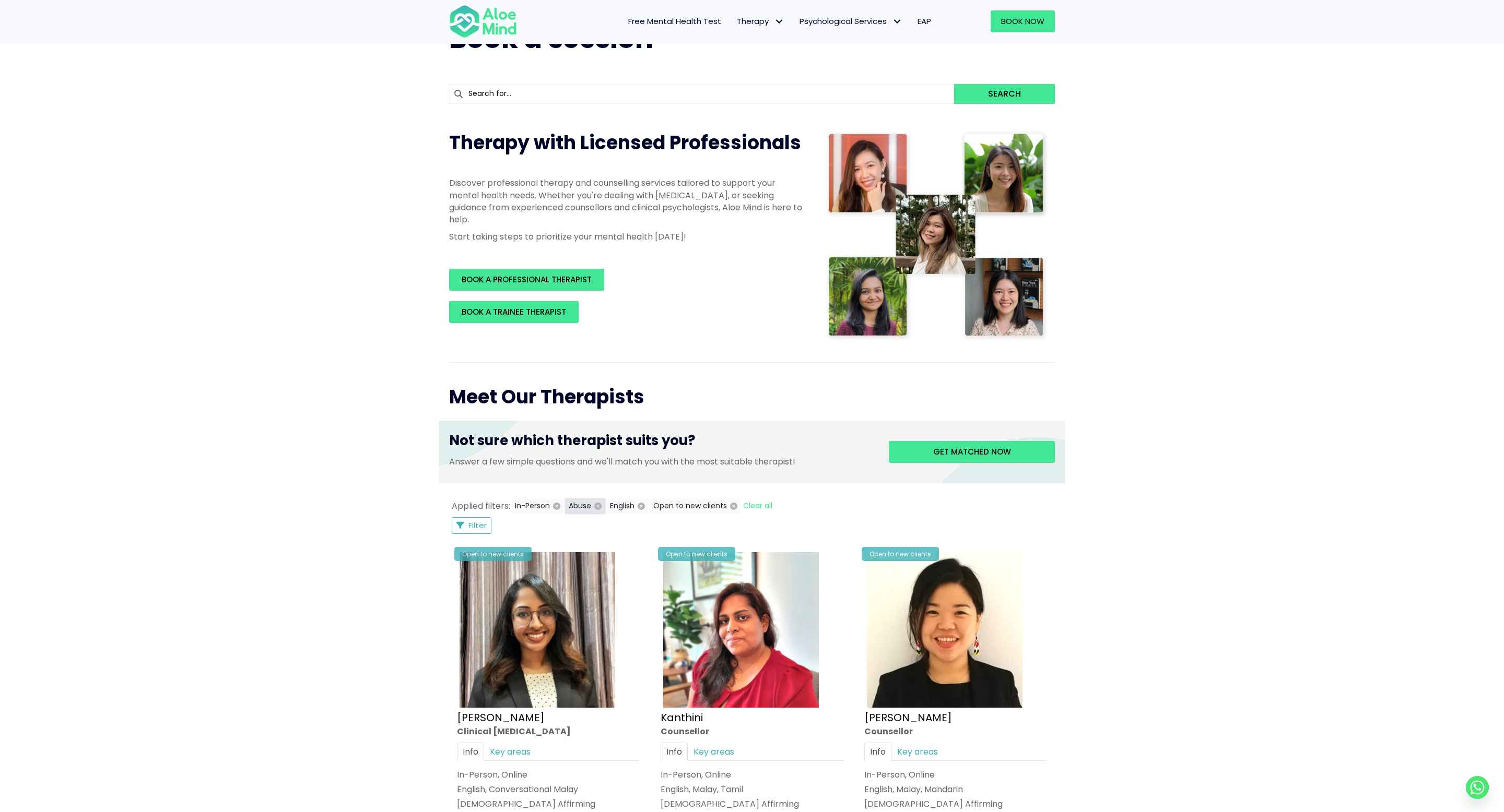
click at [598, 509] on icon "button" at bounding box center [597, 506] width 7 height 7
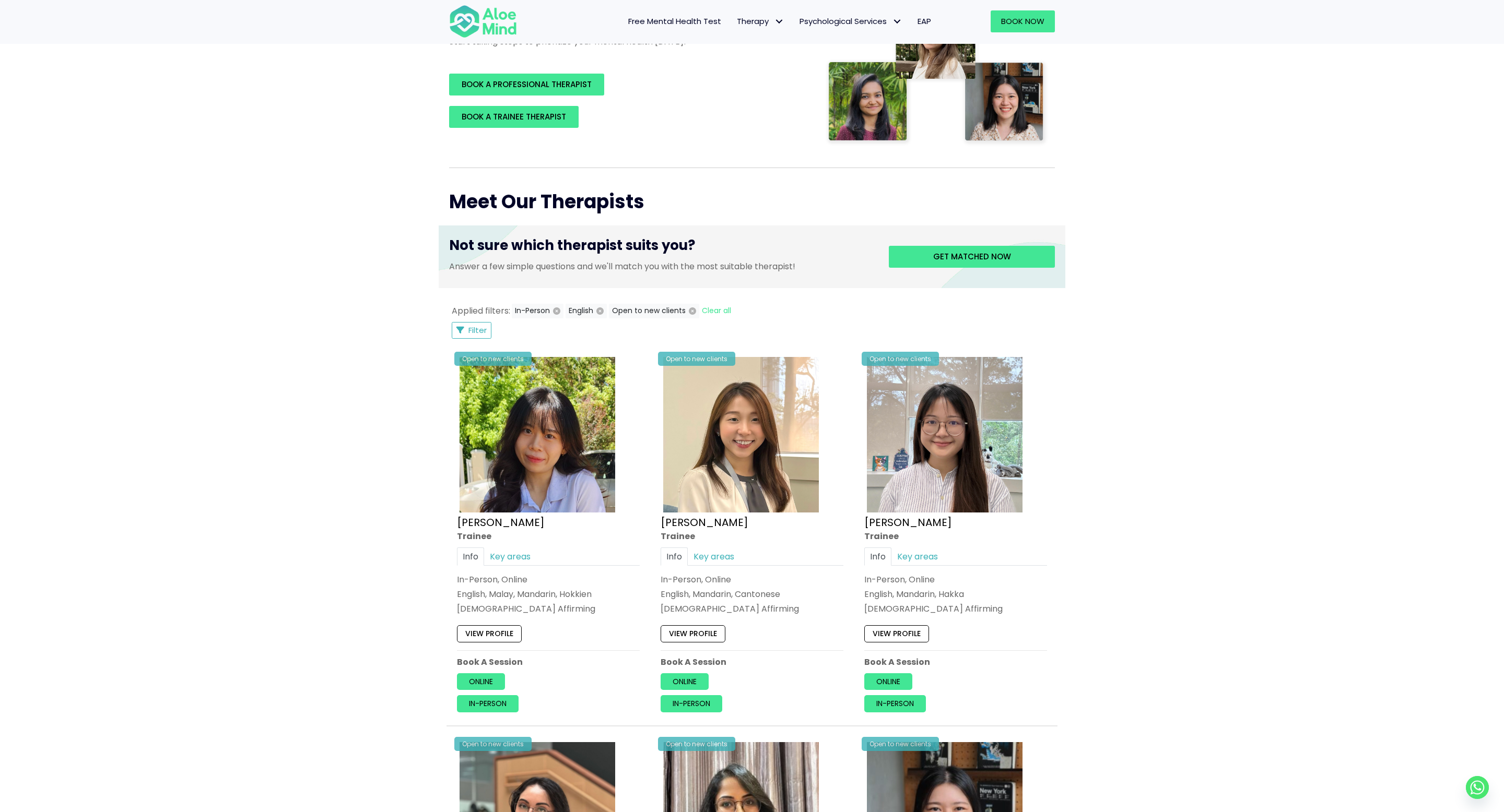
scroll to position [240, 0]
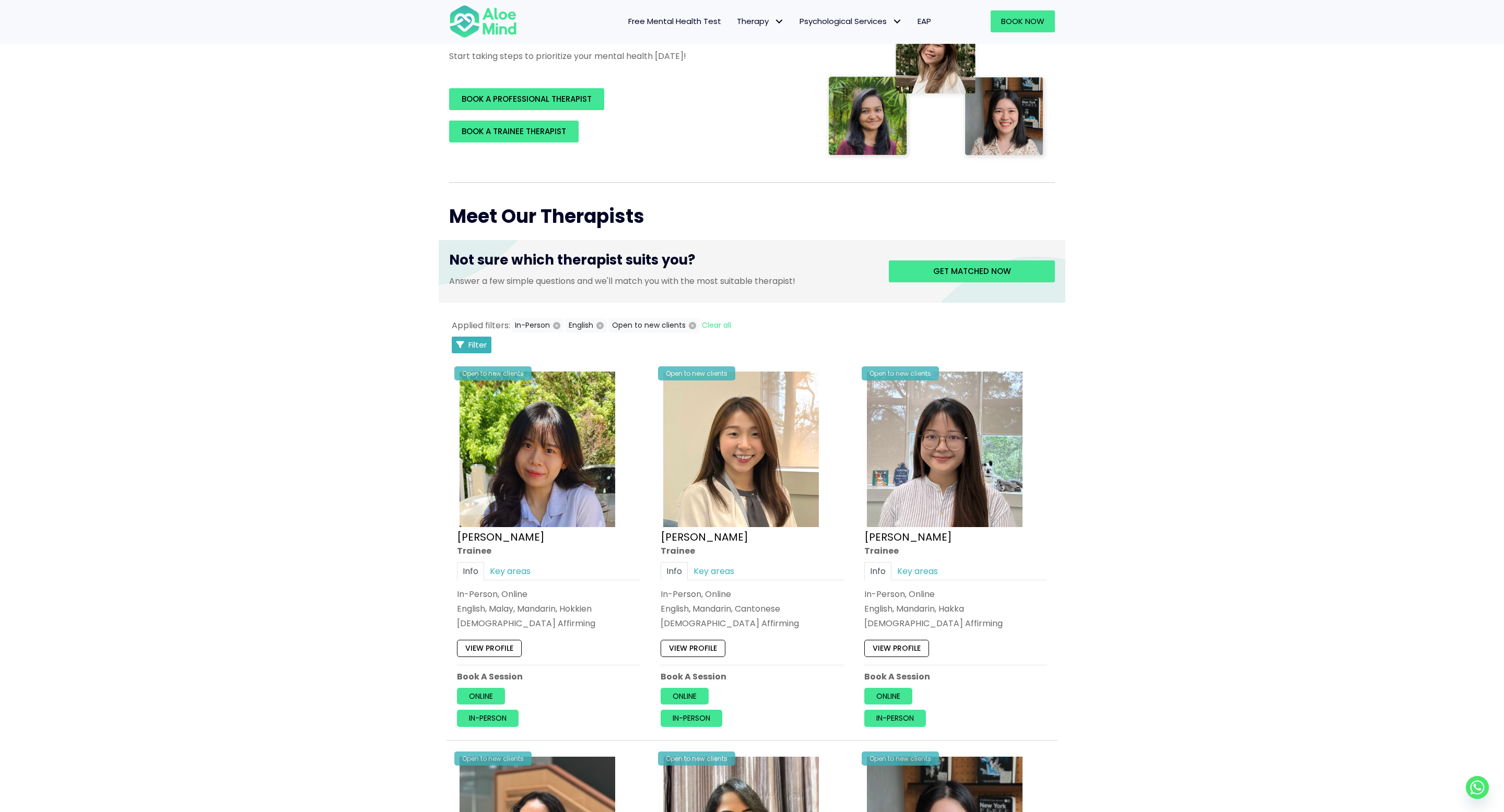
click at [461, 347] on icon "Filter Listings" at bounding box center [461, 345] width 8 height 8
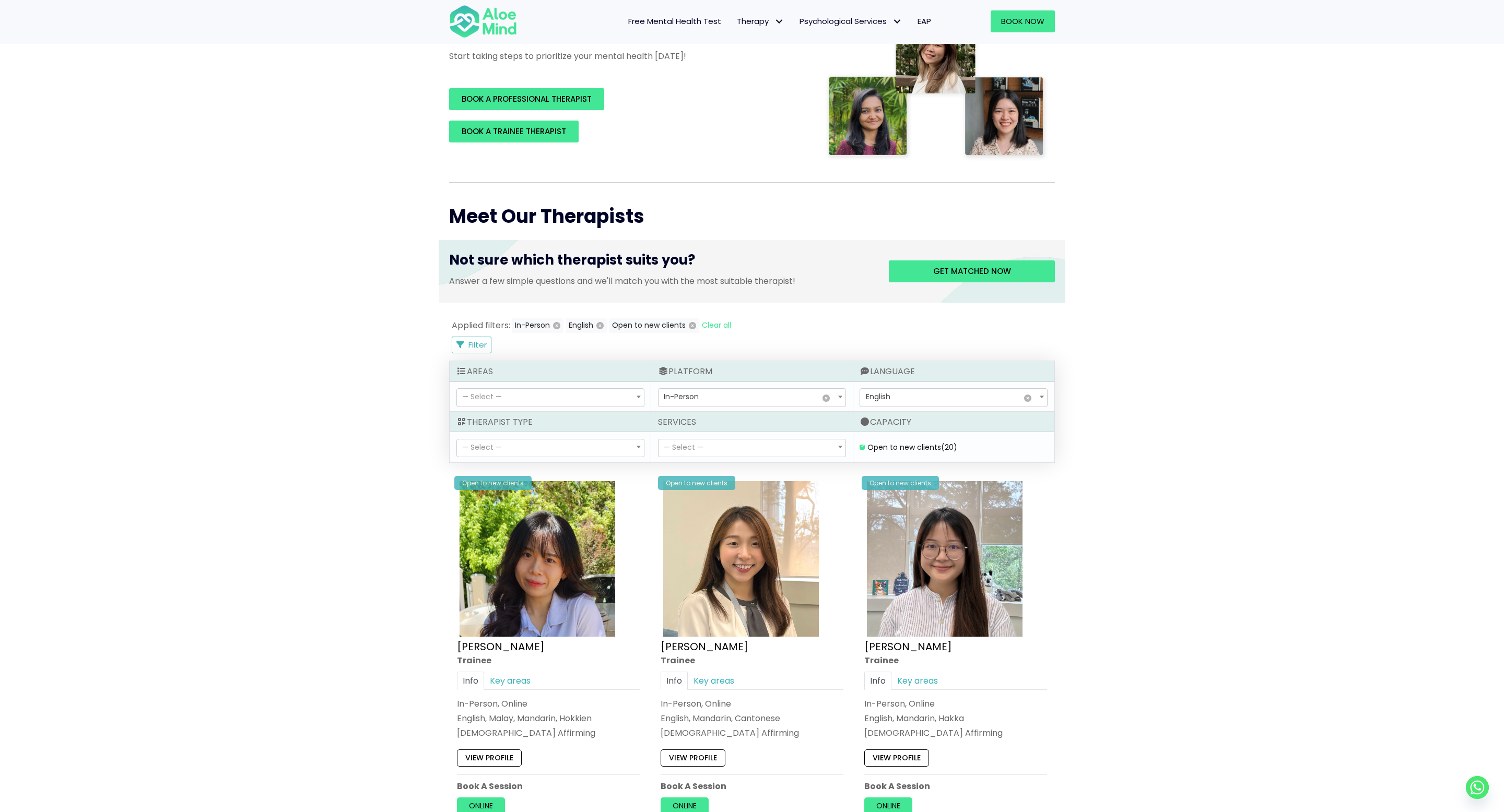
click at [504, 402] on span "— Select —" at bounding box center [550, 398] width 187 height 18
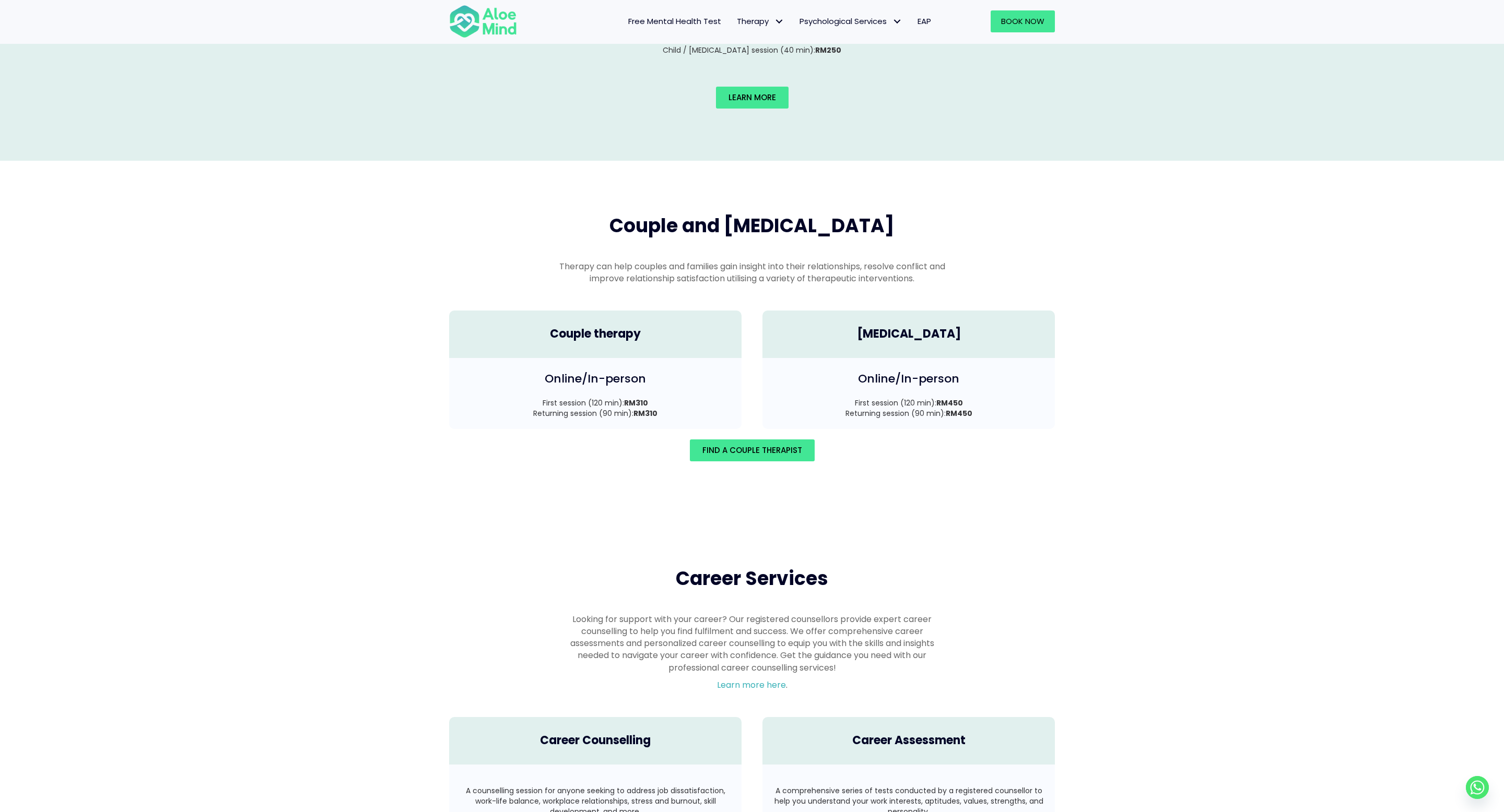
scroll to position [1301, 0]
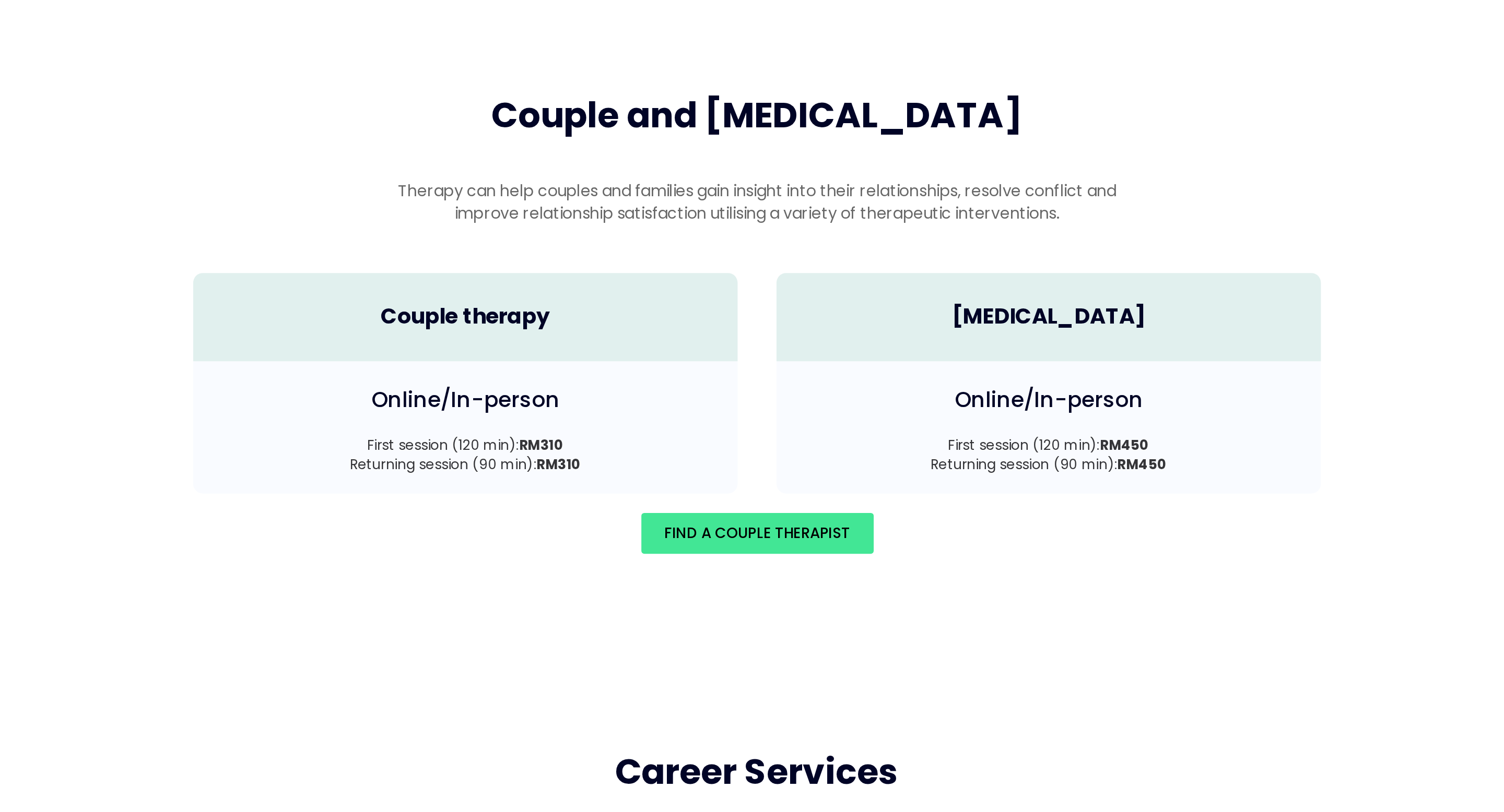
drag, startPoint x: 620, startPoint y: 394, endPoint x: 668, endPoint y: 394, distance: 48.0
click at [668, 400] on p "First session (120 min): RM310 Returning session (90 min): RM310" at bounding box center [595, 410] width 272 height 21
click at [646, 400] on strong "RM310" at bounding box center [636, 405] width 24 height 11
drag, startPoint x: 622, startPoint y: 404, endPoint x: 650, endPoint y: 405, distance: 28.0
click at [650, 405] on p "First session (120 min): RM310 Returning session (90 min): RM310" at bounding box center [595, 410] width 272 height 21
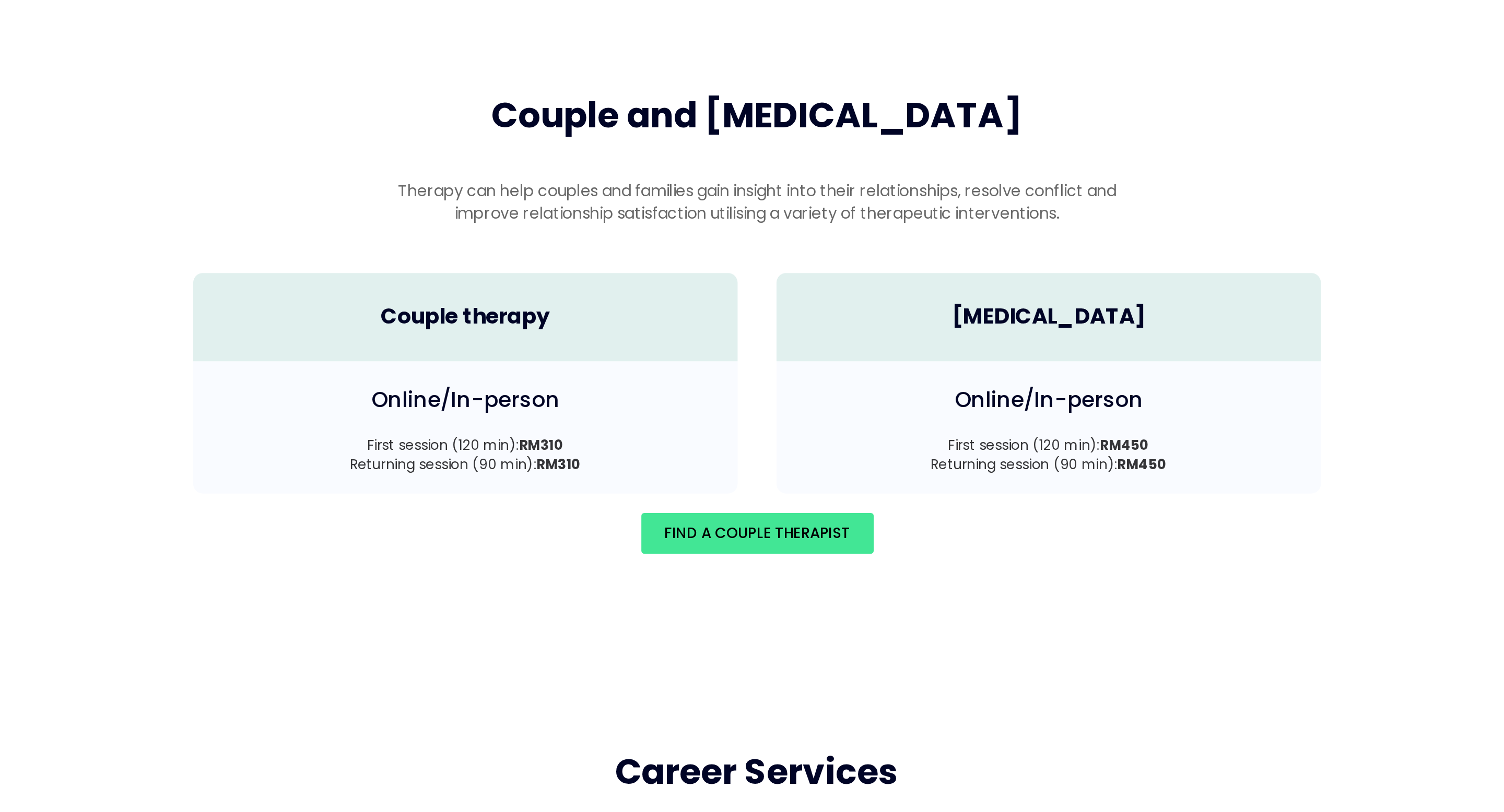
click at [627, 431] on div "Find A Couple Therapist" at bounding box center [752, 453] width 627 height 43
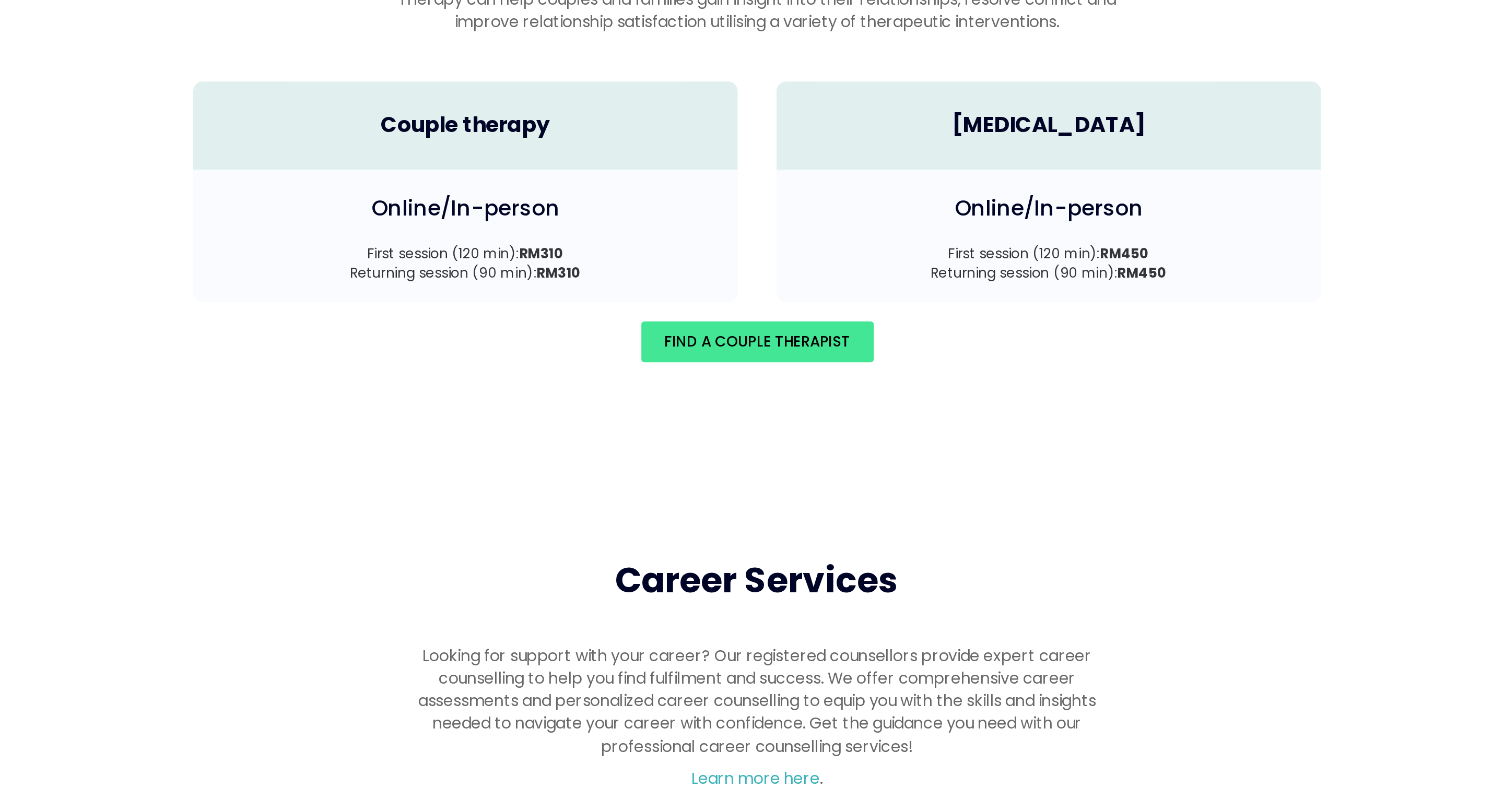
click at [688, 479] on div "Couple and family therapy Therapy can help couples and families gain insight in…" at bounding box center [752, 339] width 1504 height 353
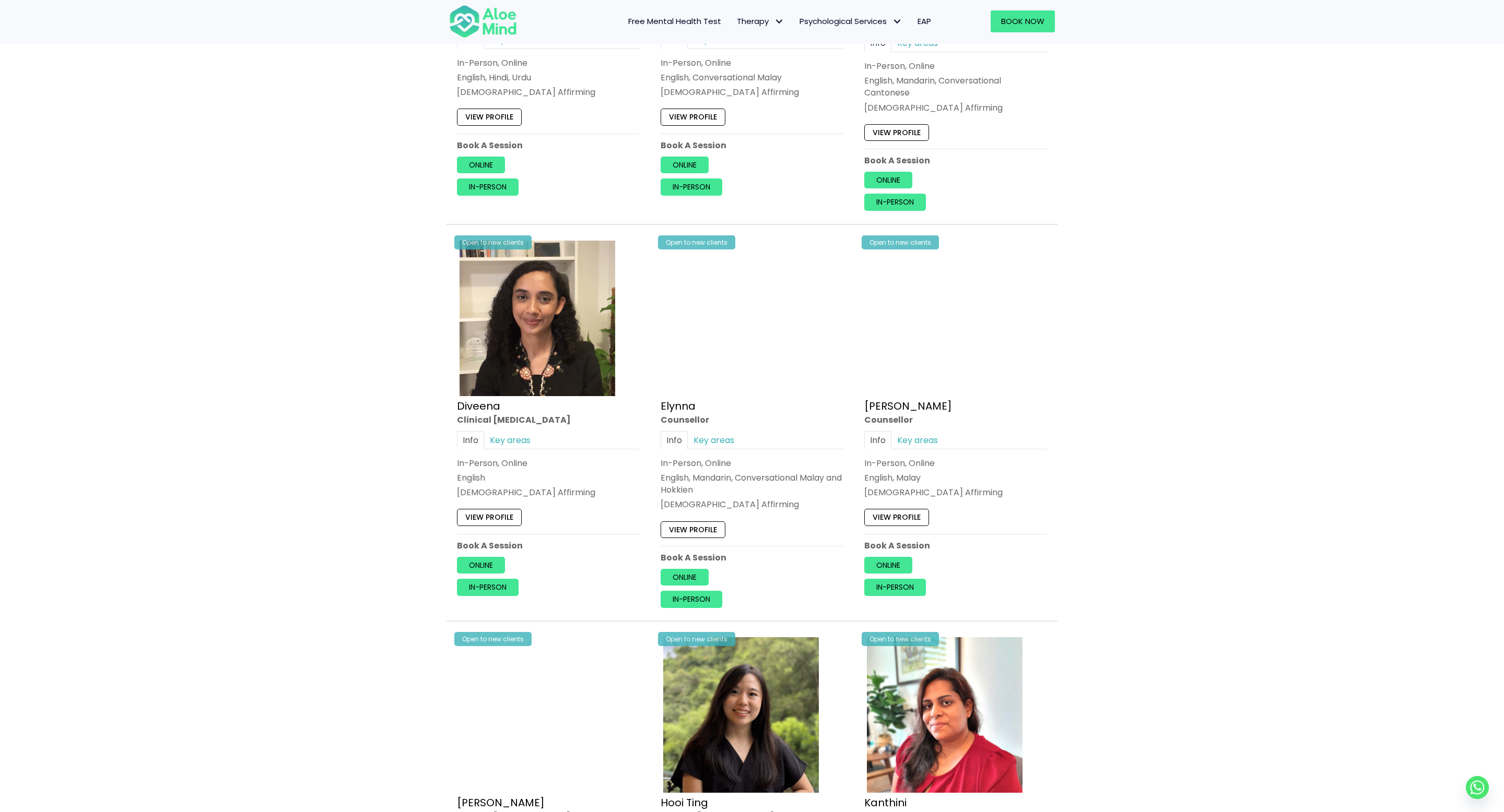
scroll to position [137, 0]
